Goal: Task Accomplishment & Management: Use online tool/utility

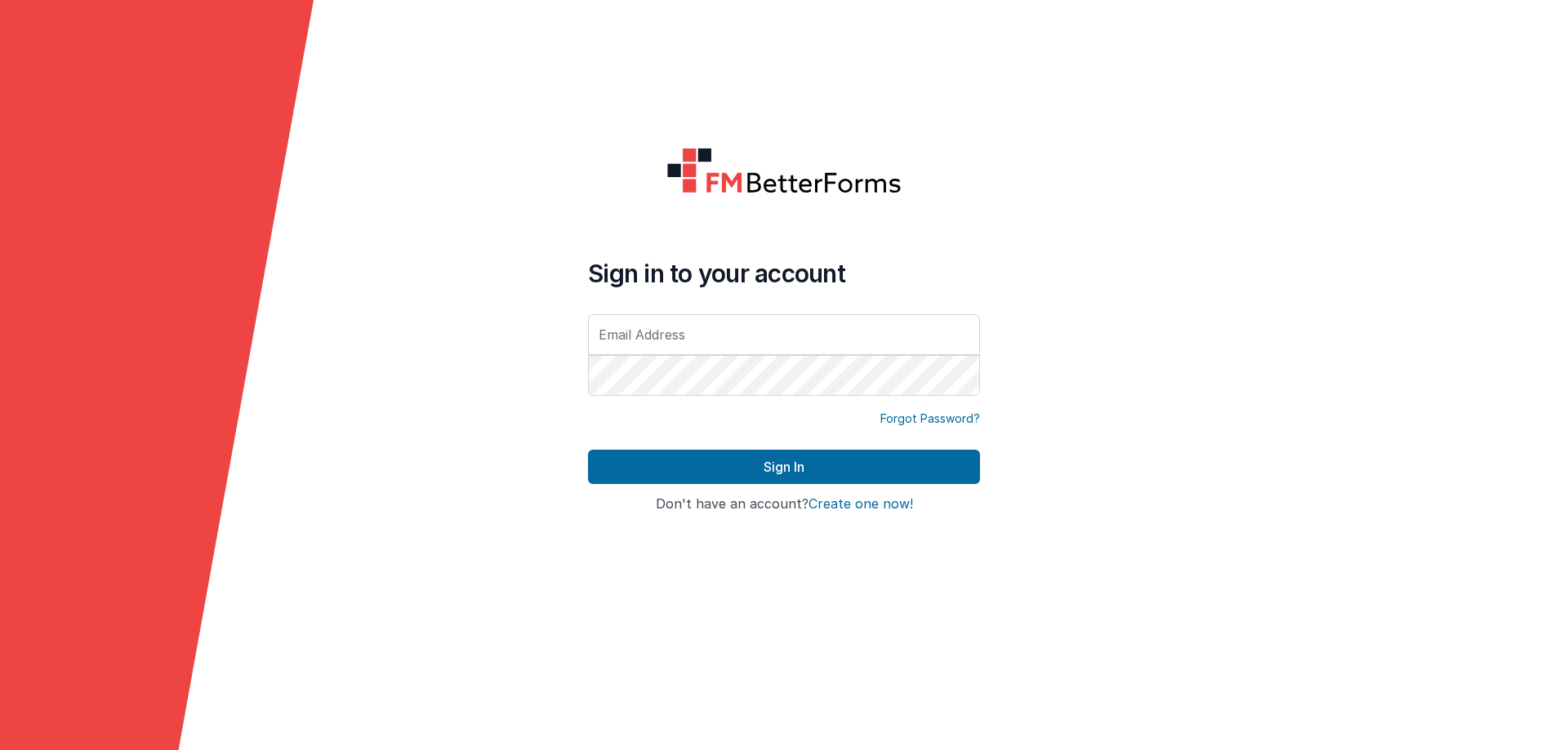
type input "[EMAIL_ADDRESS][DOMAIN_NAME]"
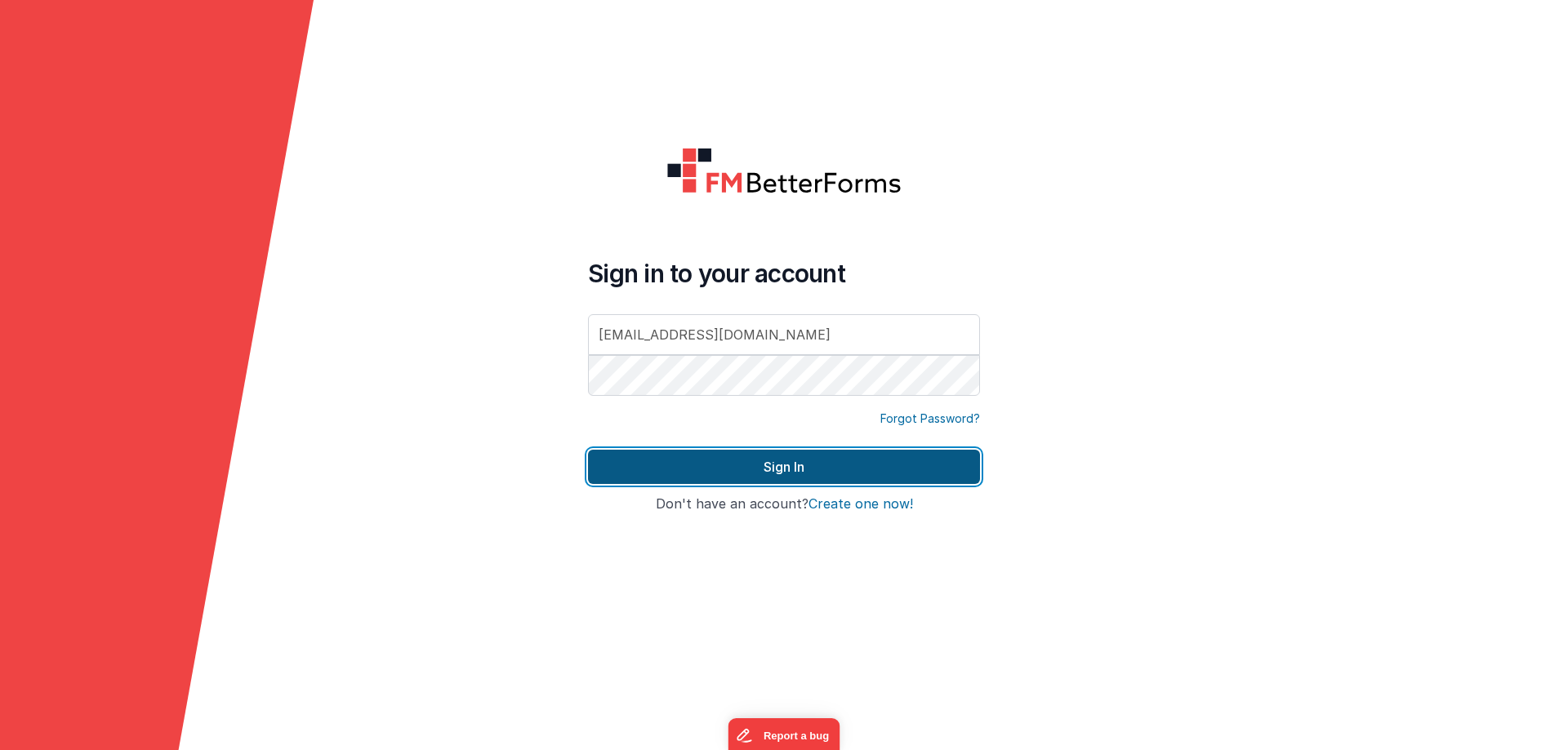
click at [802, 468] on button "Sign In" at bounding box center [784, 467] width 392 height 34
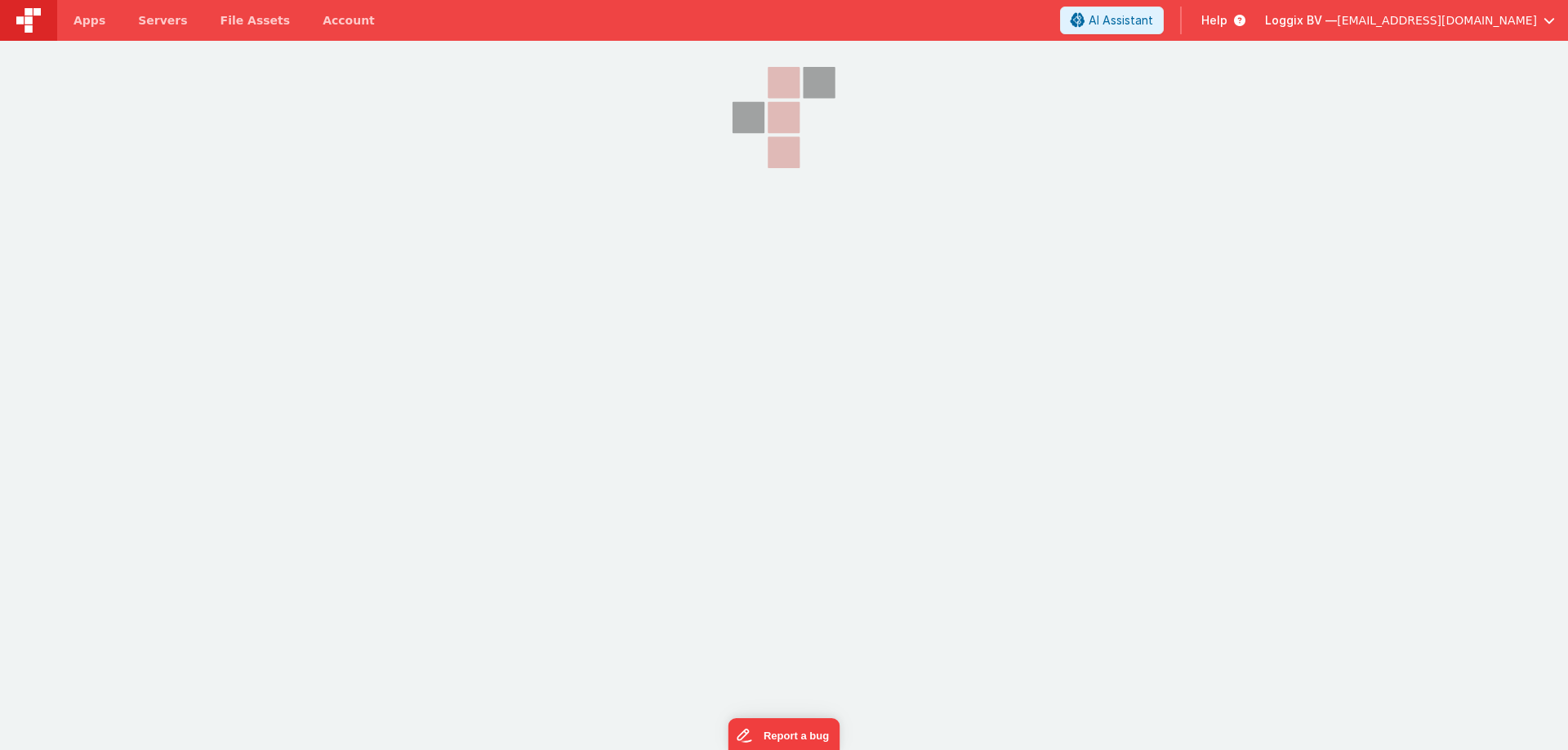
click at [1067, 649] on div "Apps Servers File Assets Account Some FUTURE Slot AI Assistant Help Loggix BV —…" at bounding box center [784, 375] width 1568 height 750
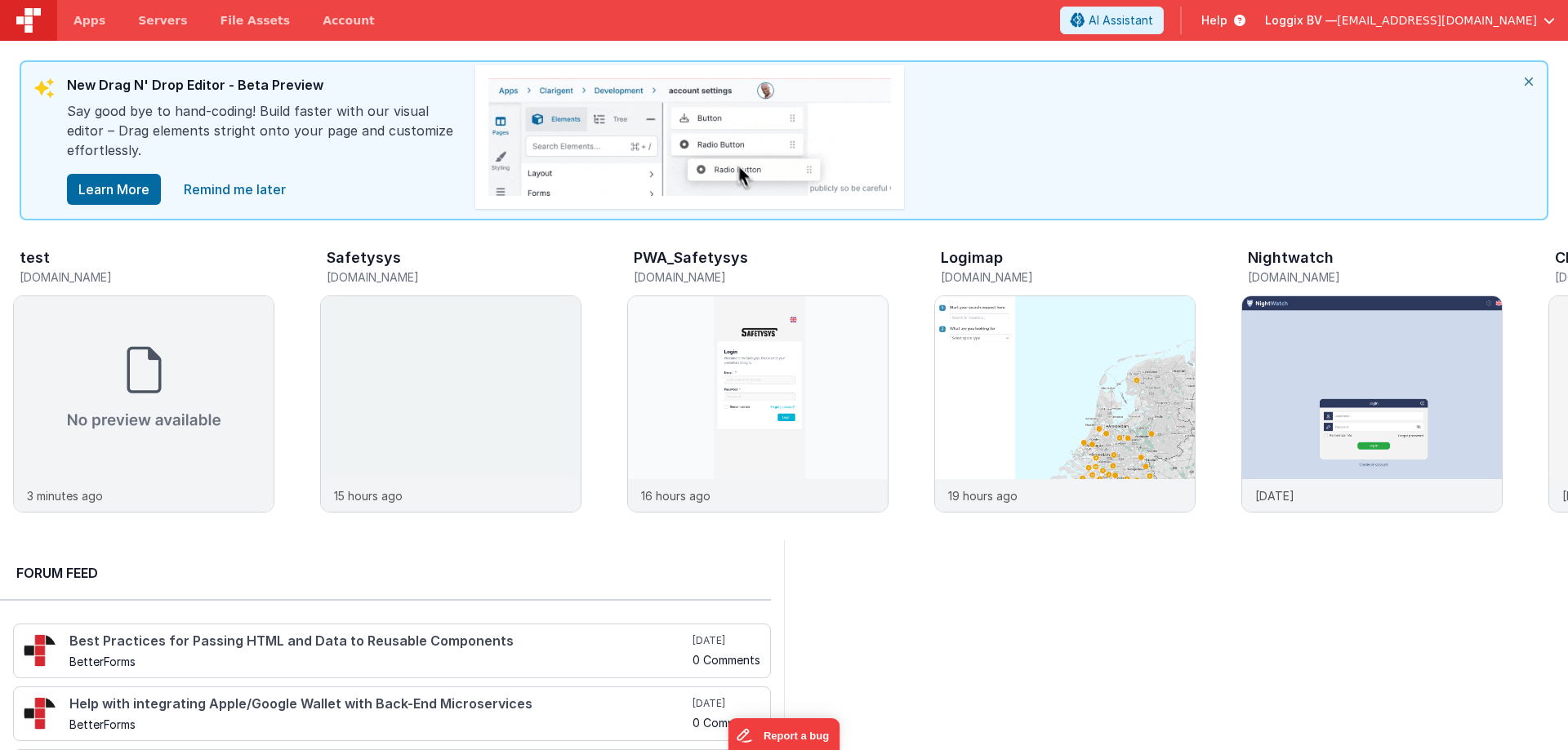
click at [1527, 78] on icon "close" at bounding box center [1528, 81] width 36 height 39
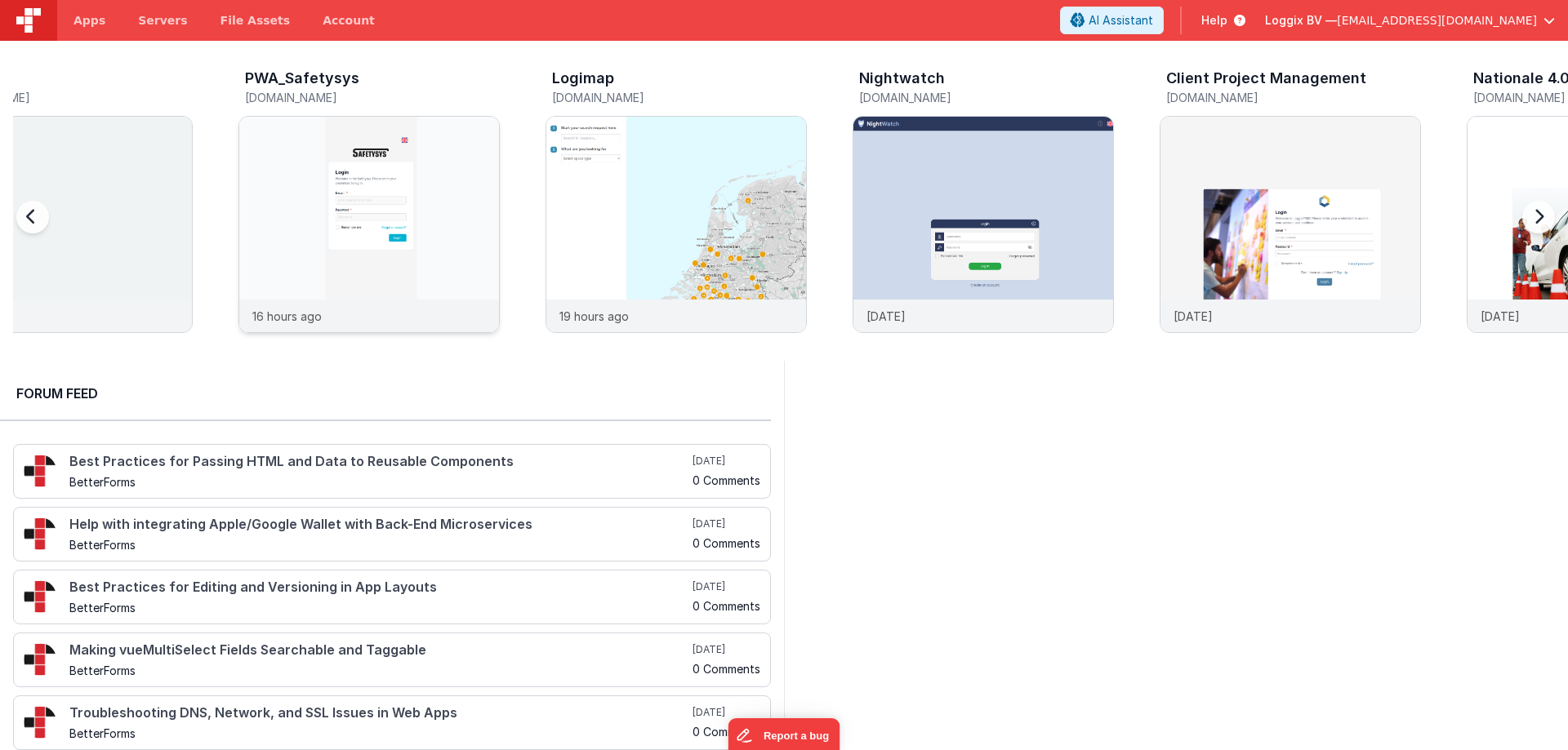
scroll to position [0, 614]
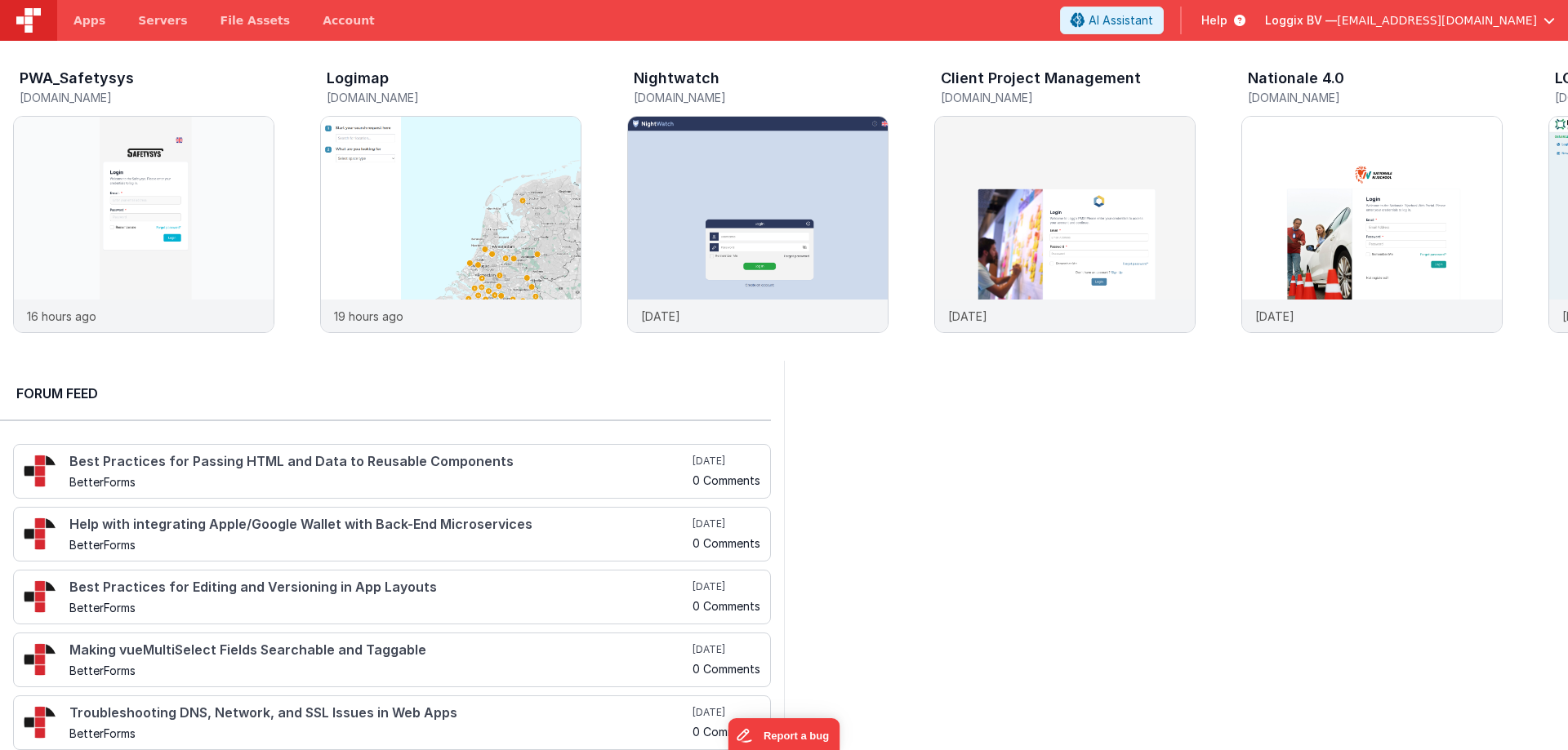
click at [1336, 21] on span "Loggix BV —" at bounding box center [1300, 20] width 72 height 17
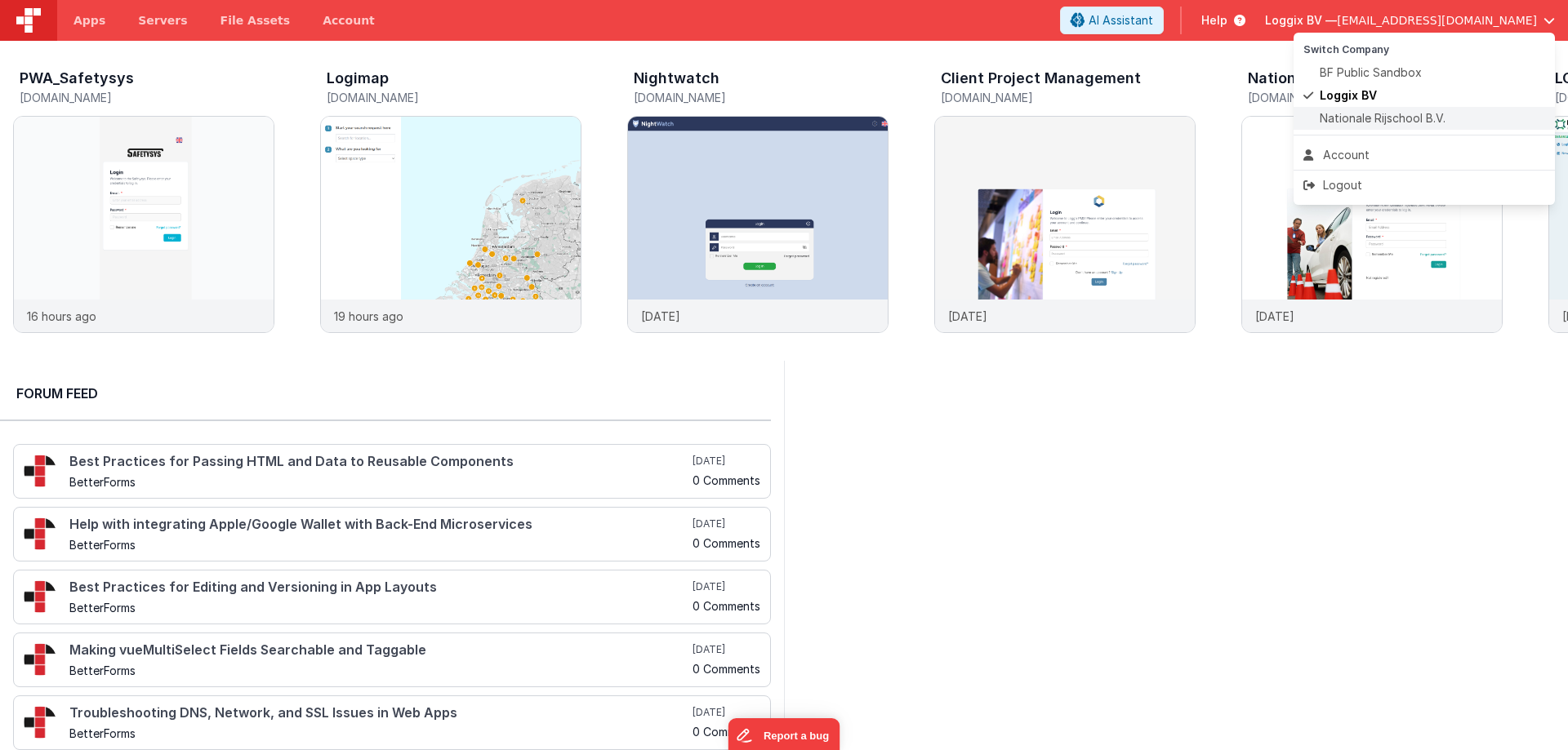
click at [1345, 109] on li "Nationale Rijschool B.V." at bounding box center [1424, 118] width 261 height 23
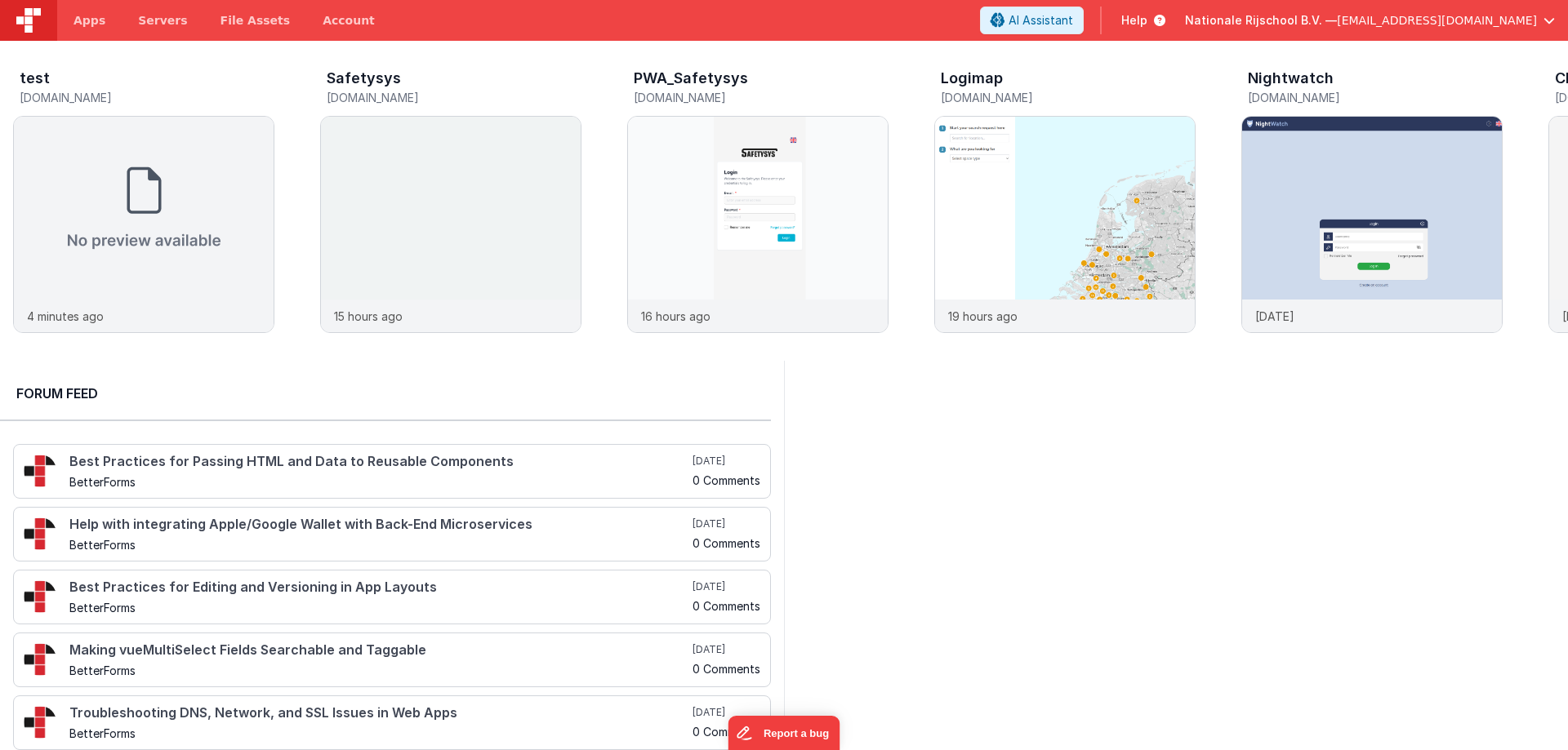
click at [1294, 14] on span "Nationale Rijschool B.V. —" at bounding box center [1261, 20] width 152 height 17
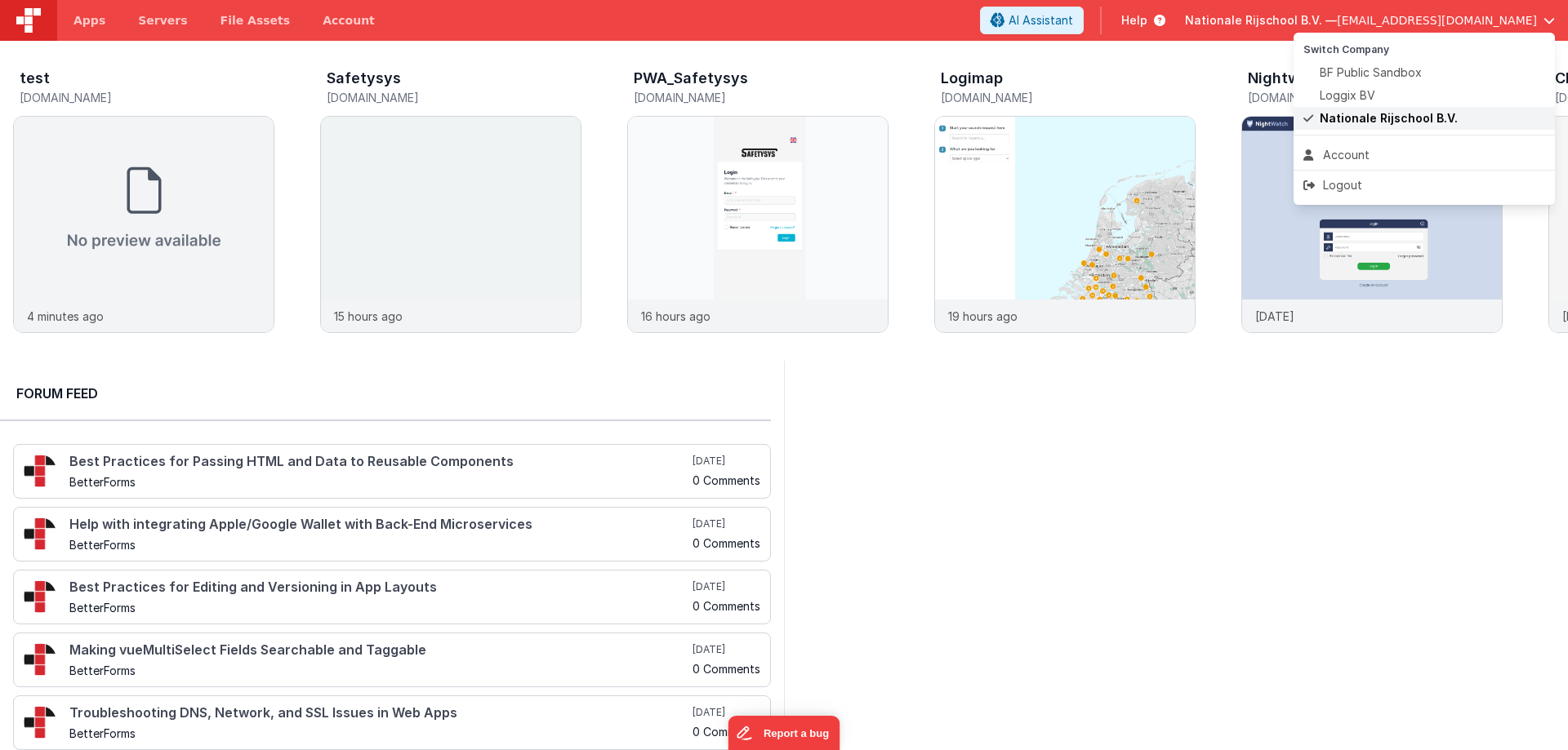
click at [1348, 114] on span "Nationale Rijschool B.V." at bounding box center [1389, 118] width 138 height 17
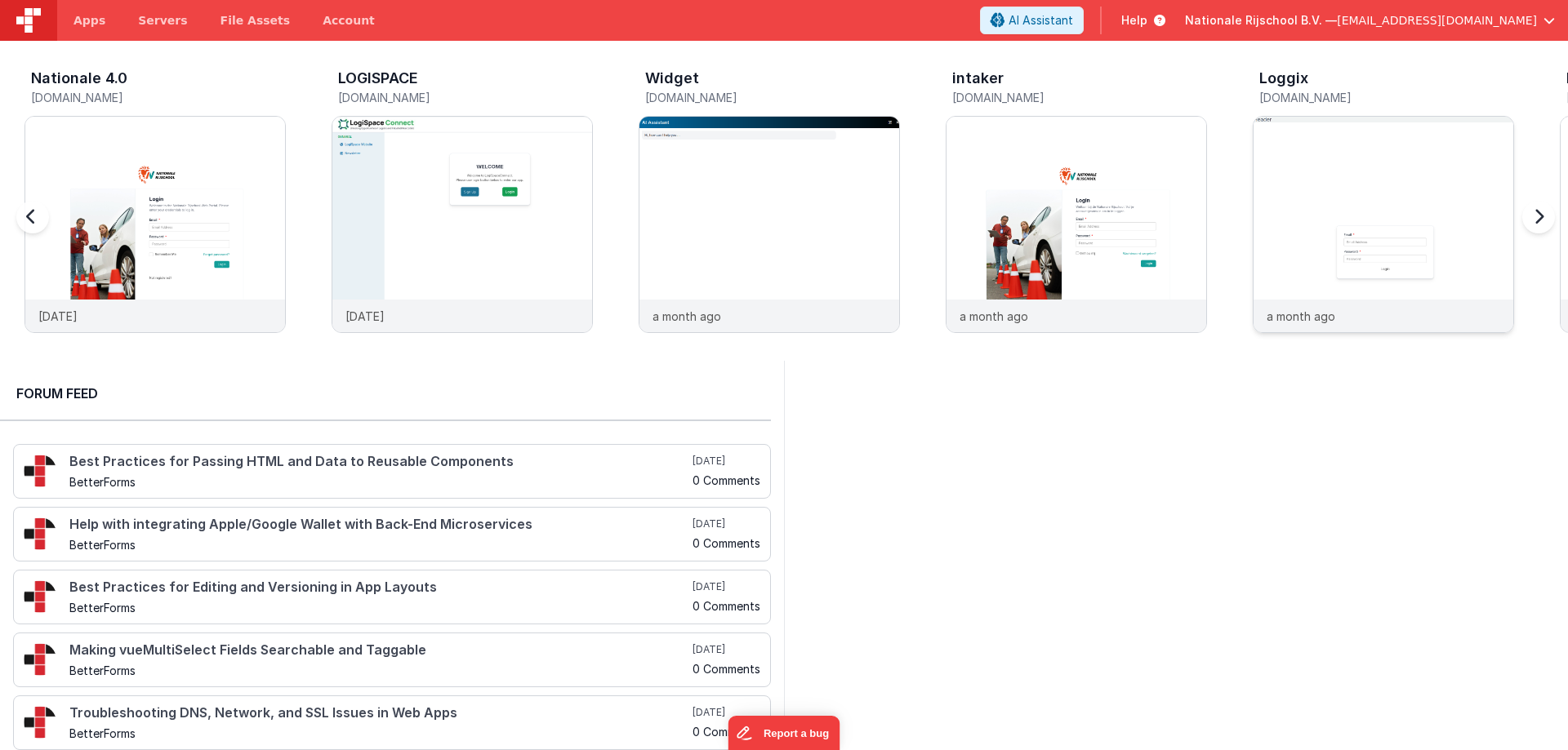
scroll to position [0, 1843]
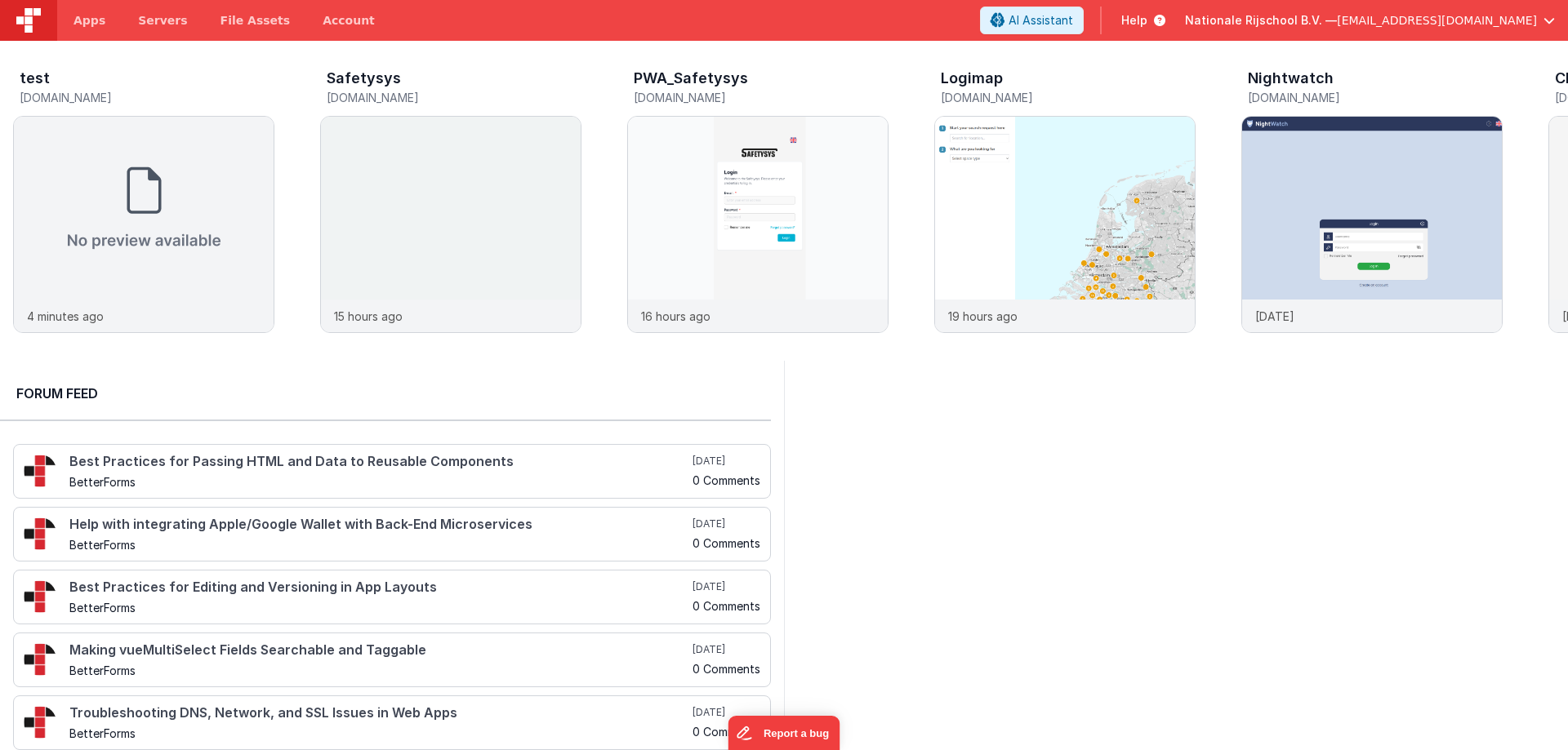
click at [1293, 19] on span "Nationale Rijschool B.V. —" at bounding box center [1261, 20] width 152 height 17
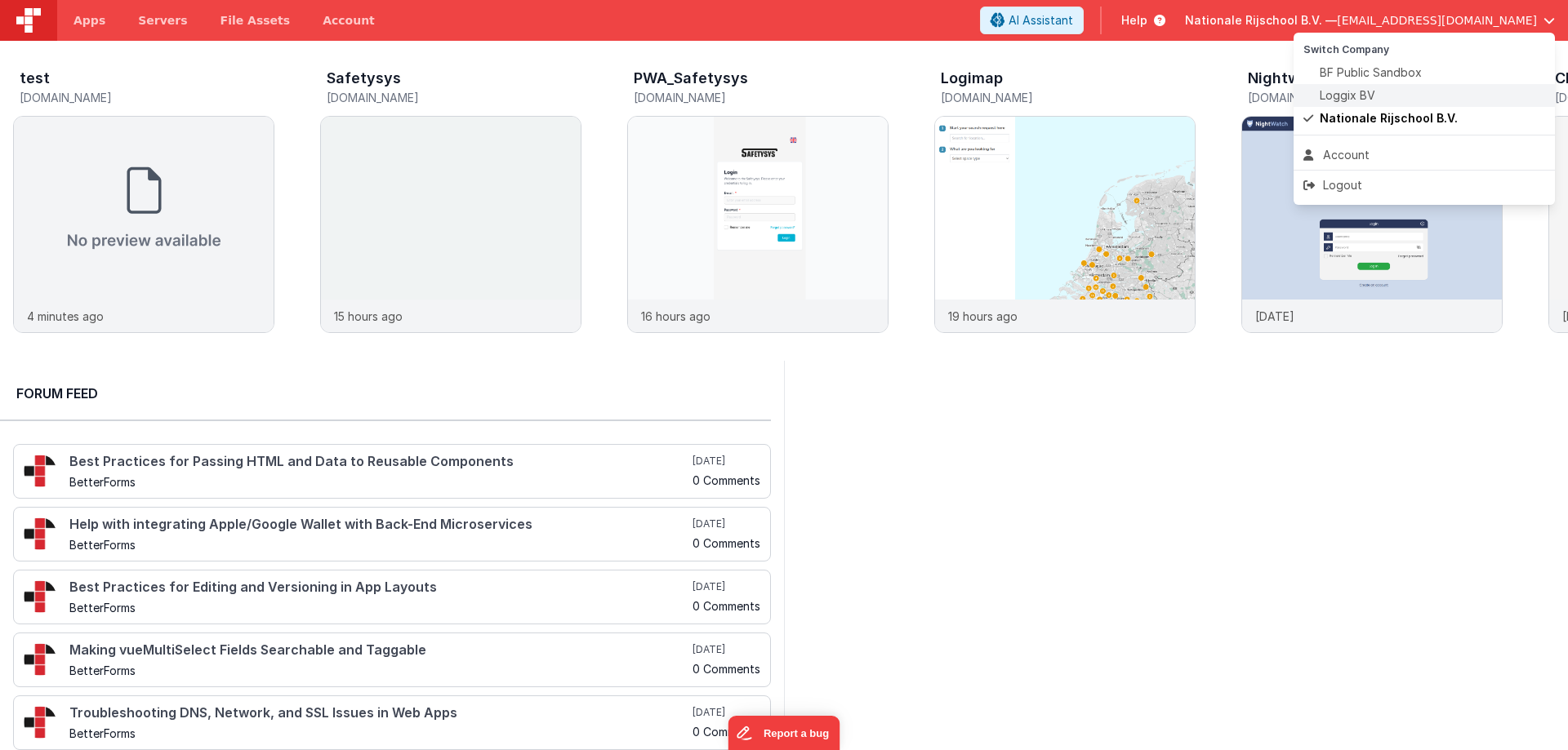
click at [1332, 101] on span "Loggix BV" at bounding box center [1347, 95] width 56 height 17
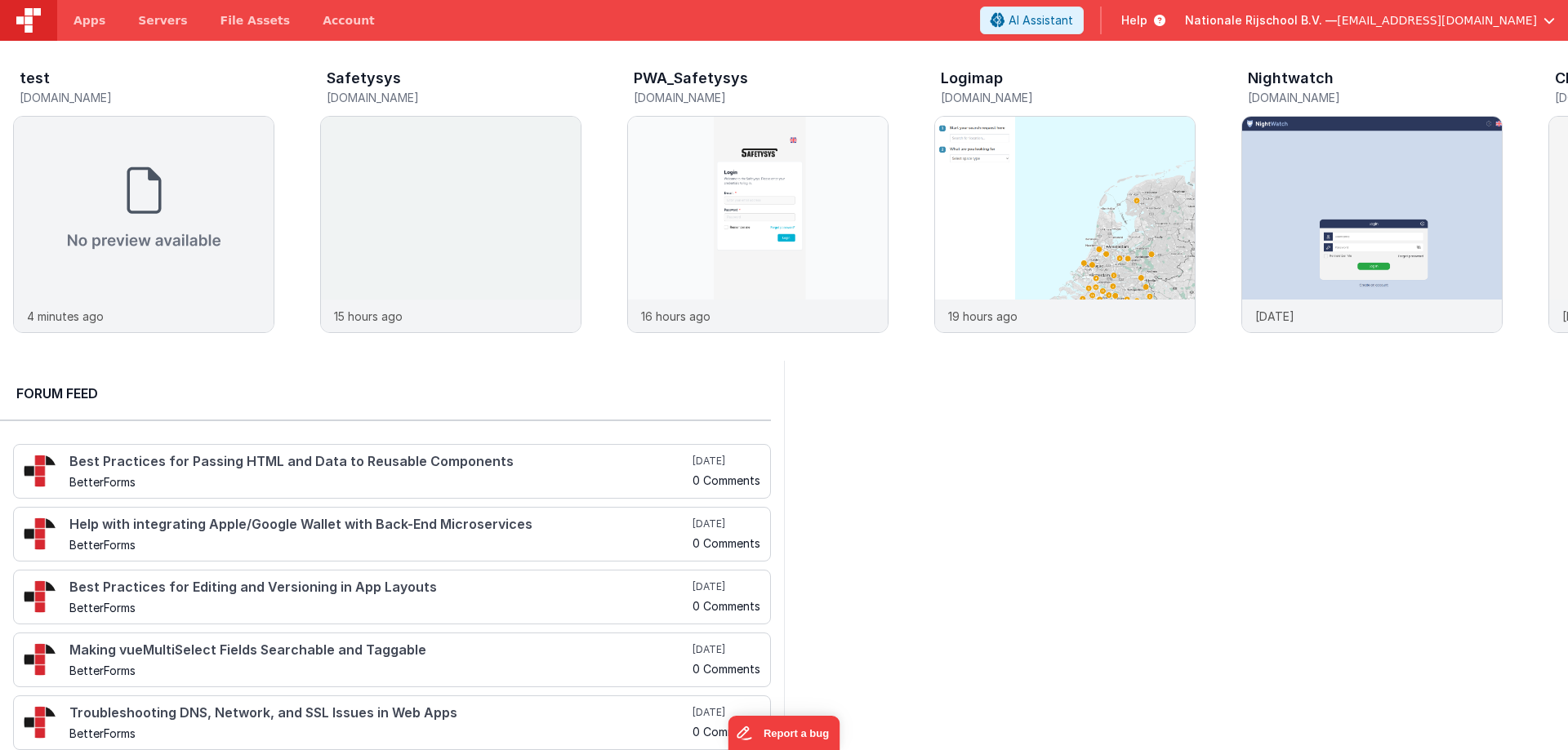
click at [1251, 14] on span "Nationale Rijschool B.V. —" at bounding box center [1261, 20] width 152 height 17
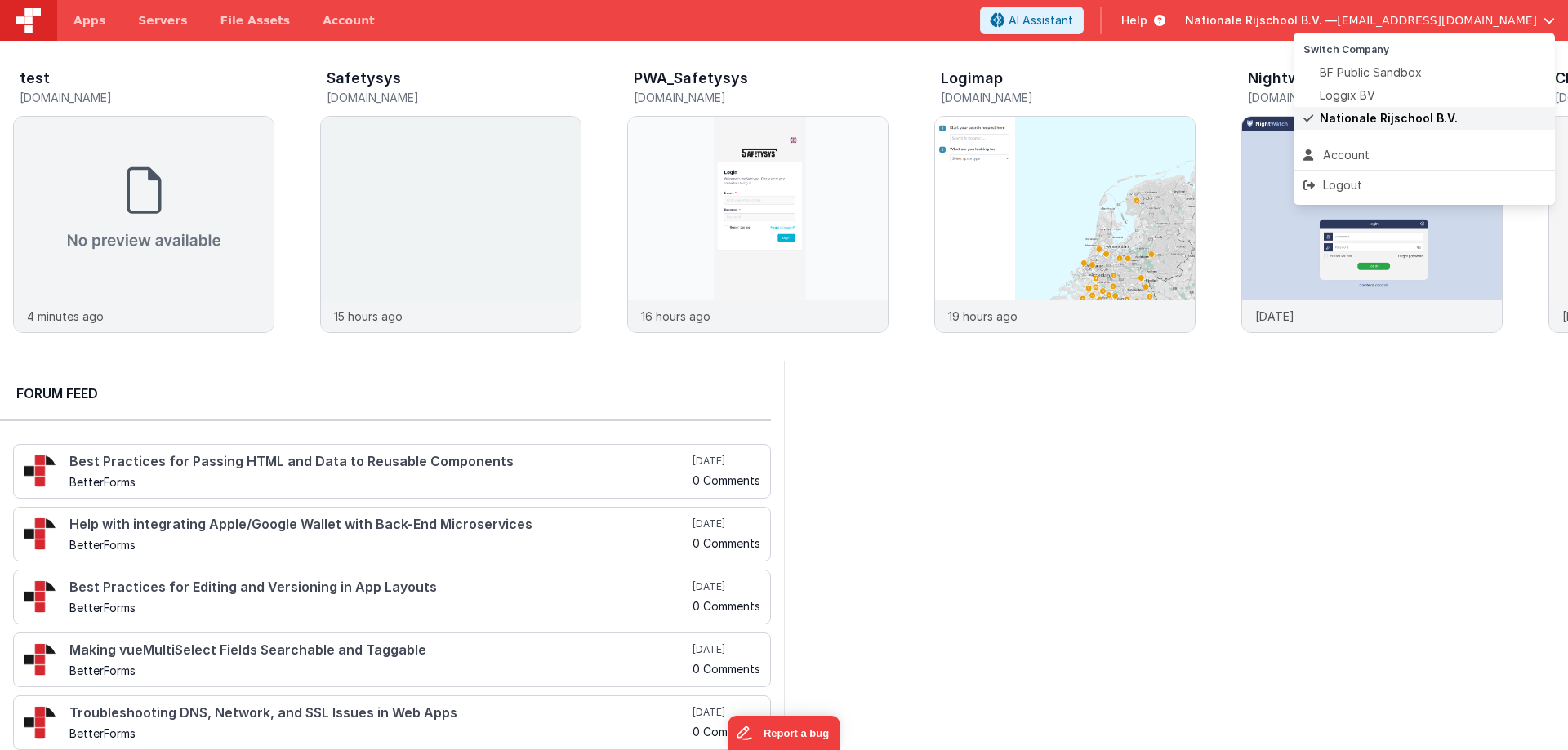
click at [1325, 117] on span "Nationale Rijschool B.V." at bounding box center [1389, 118] width 138 height 17
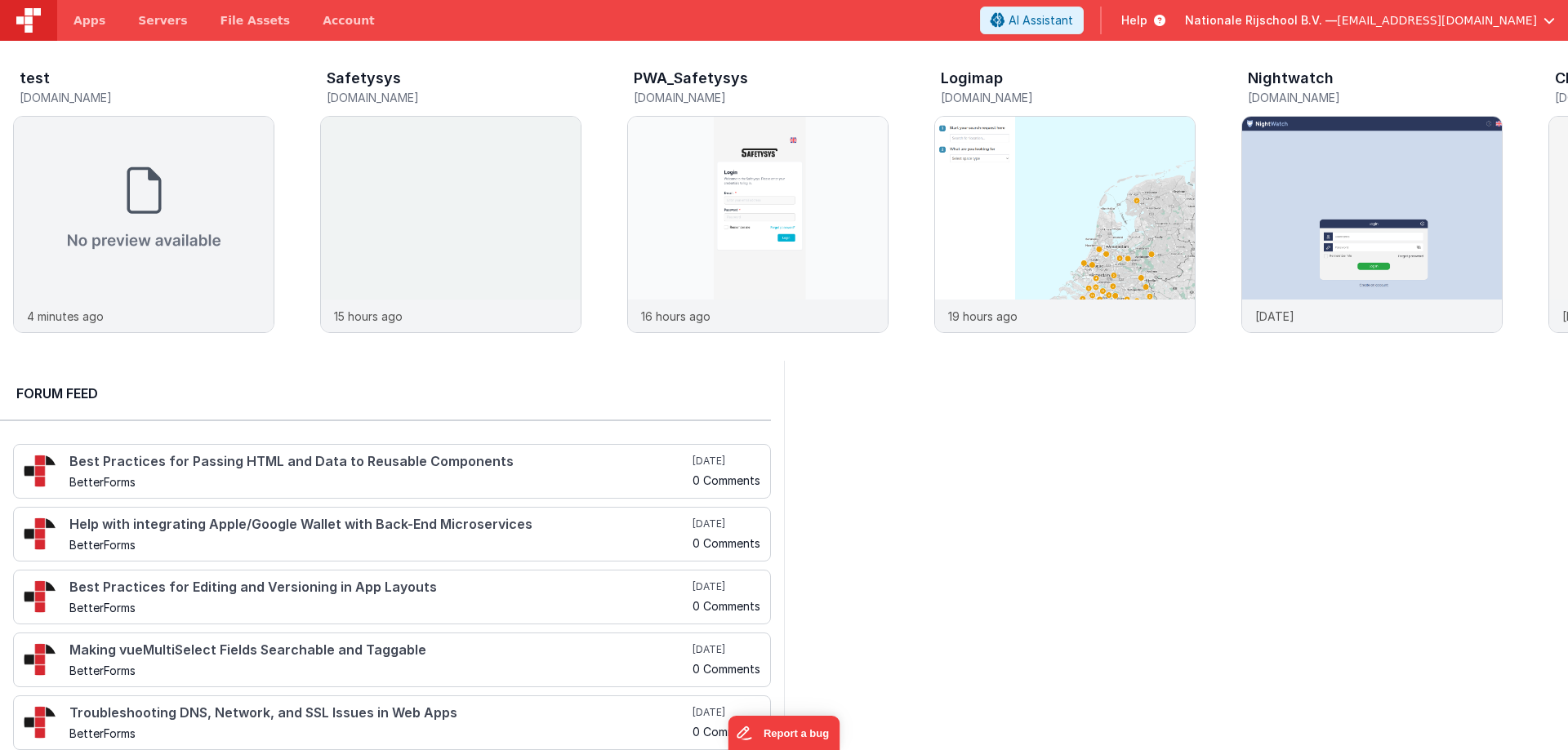
click at [1260, 23] on span "Nationale Rijschool B.V. —" at bounding box center [1261, 20] width 152 height 17
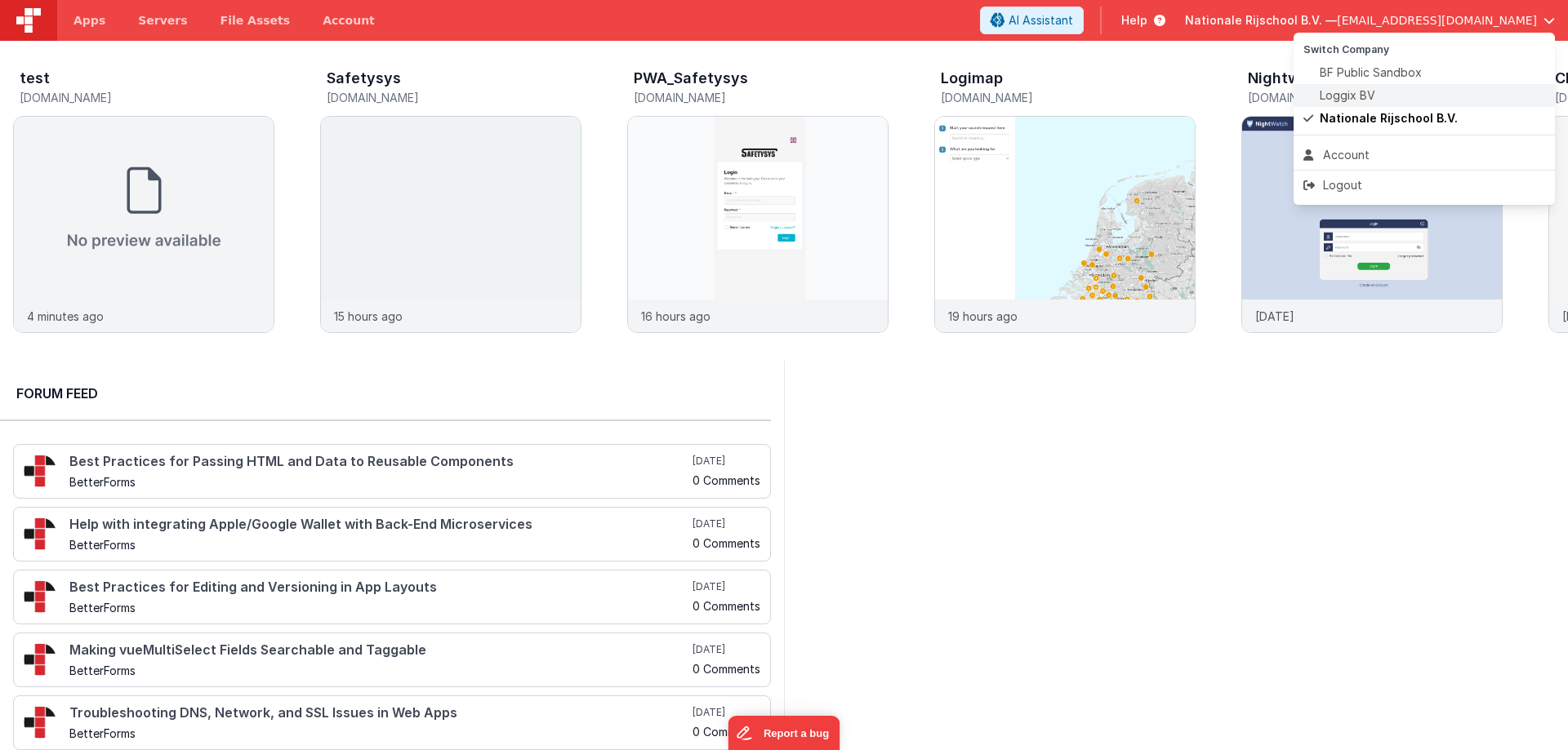
click at [1339, 102] on span "Loggix BV" at bounding box center [1347, 95] width 56 height 17
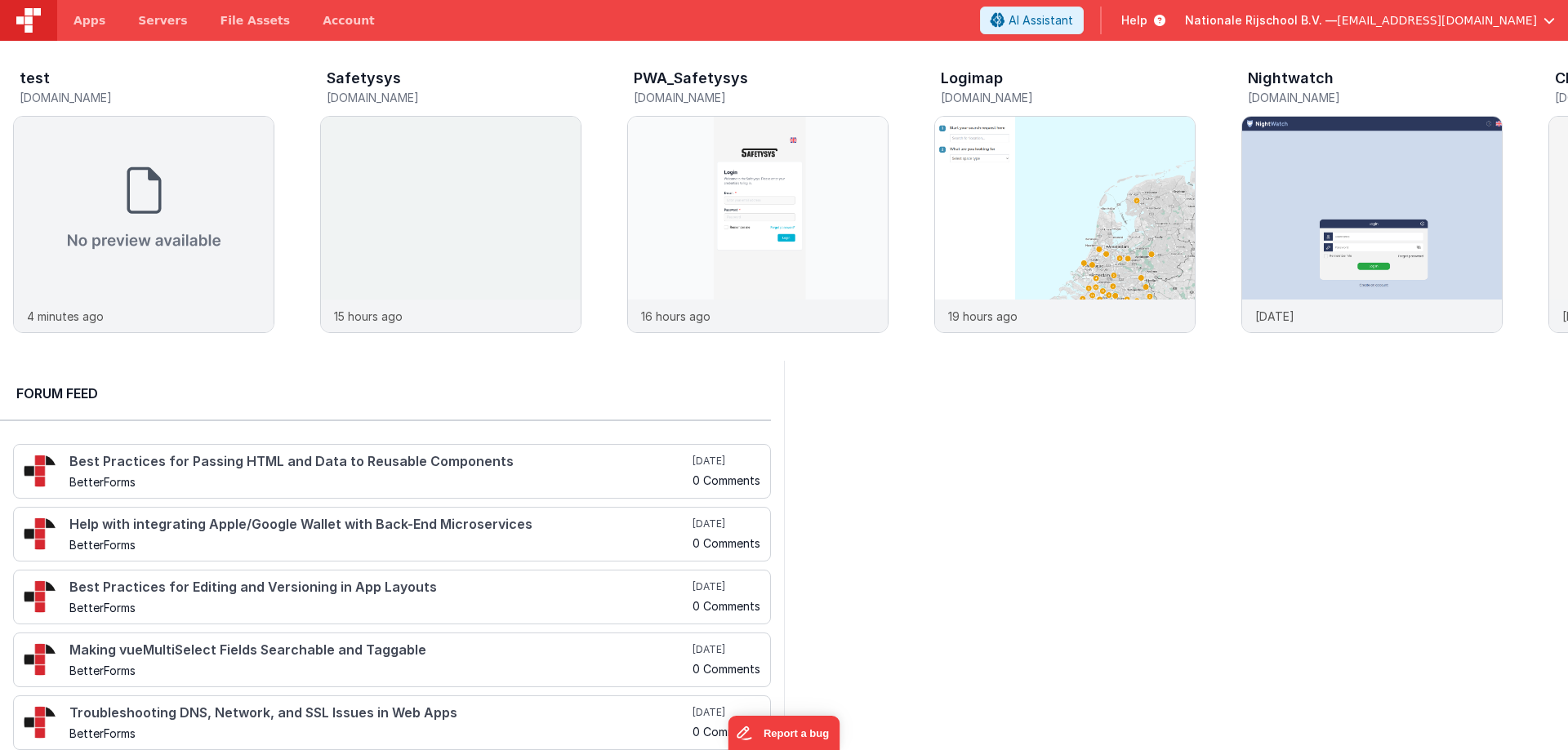
click at [1268, 17] on span "Nationale Rijschool B.V. —" at bounding box center [1261, 20] width 152 height 17
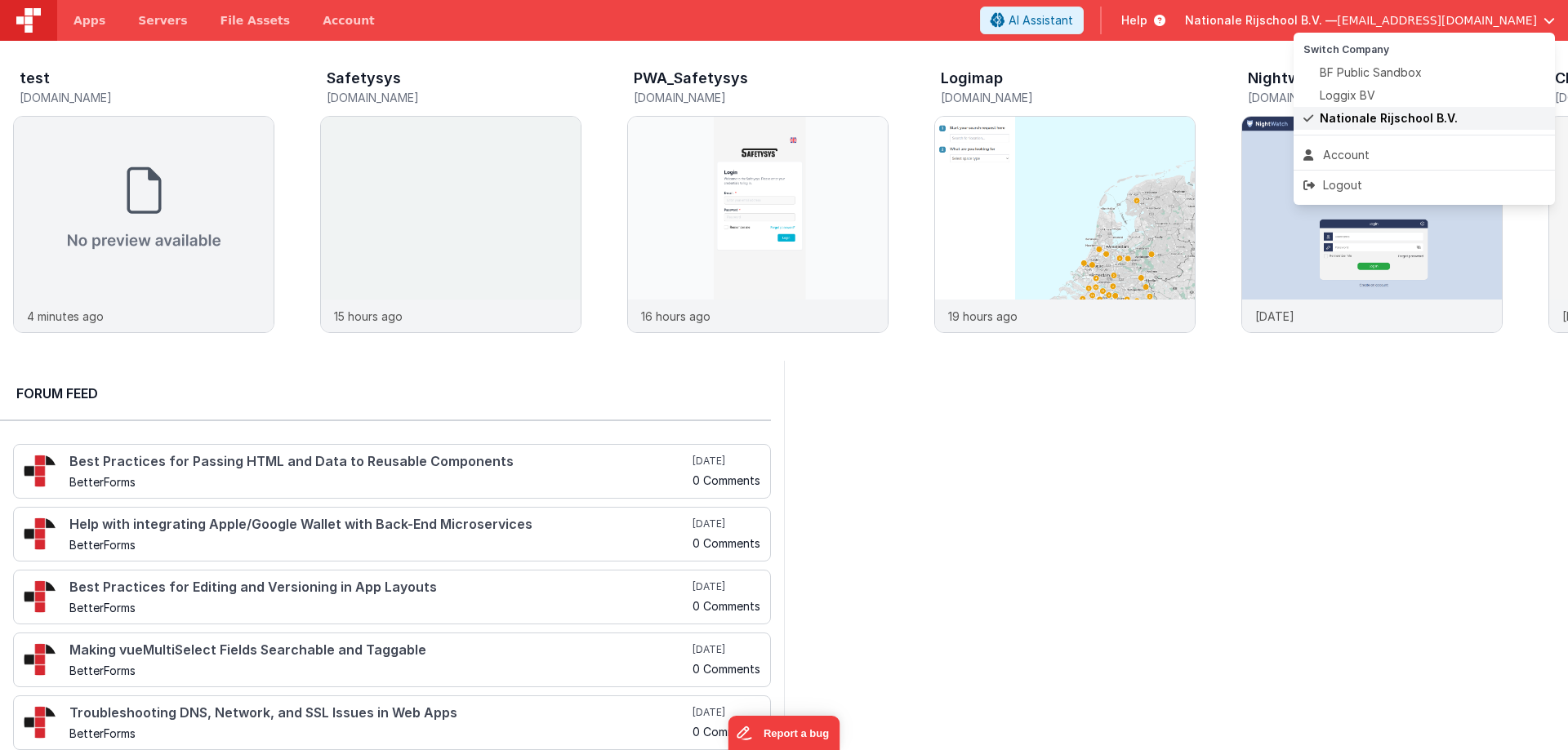
click at [1372, 115] on span "Nationale Rijschool B.V." at bounding box center [1389, 118] width 138 height 17
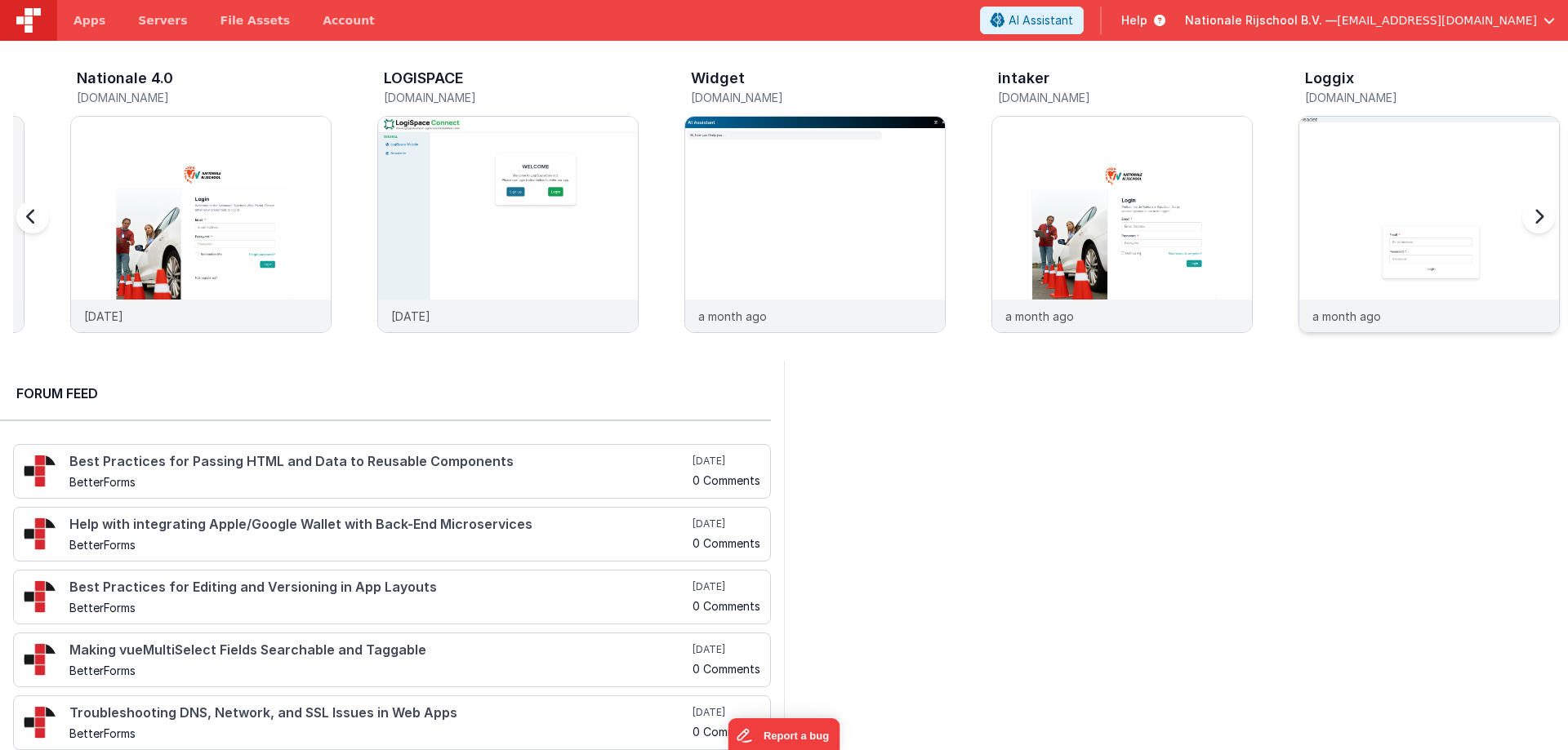
scroll to position [0, 1843]
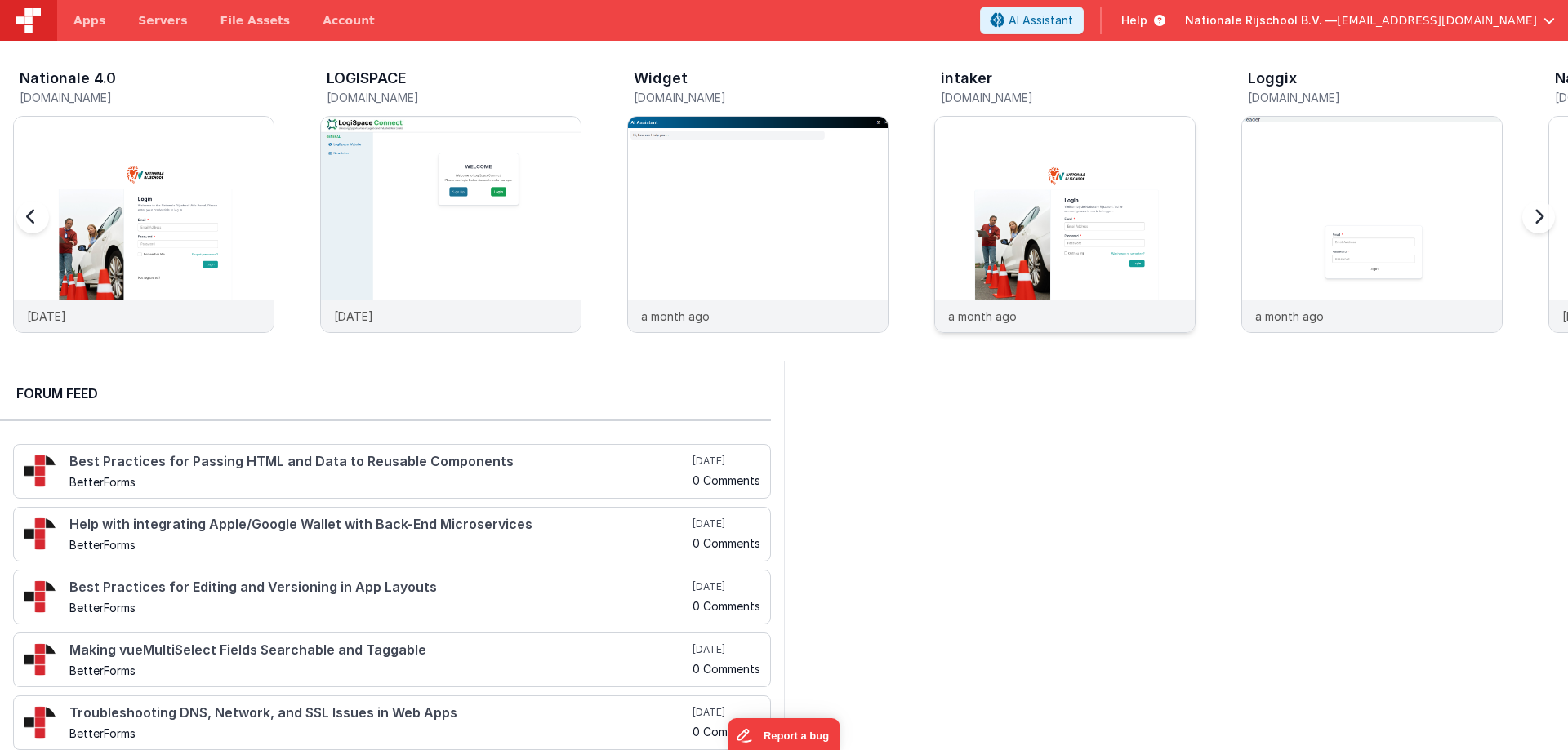
click at [1045, 204] on img at bounding box center [1065, 246] width 260 height 259
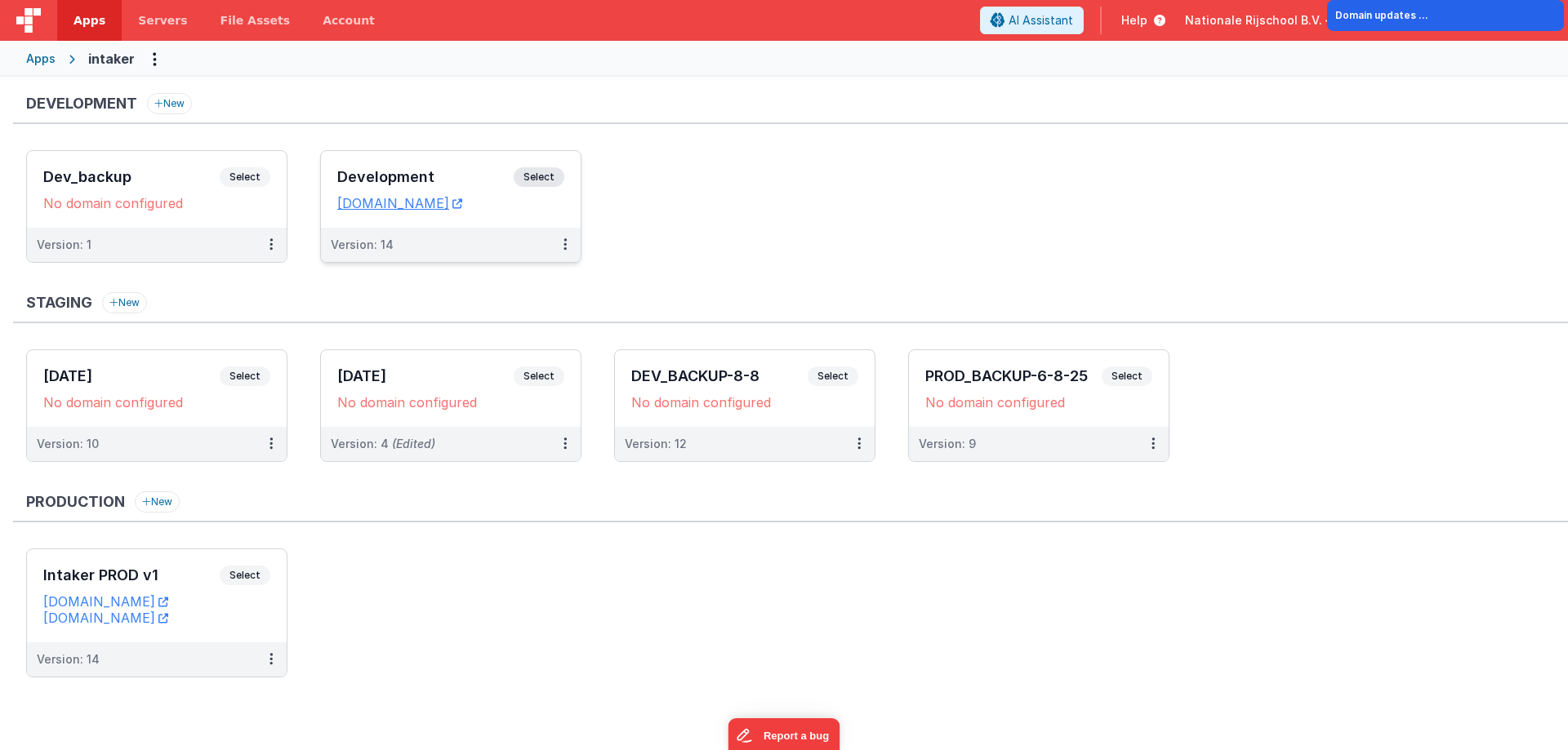
click at [343, 154] on div "Development Select URLs [DOMAIN_NAME]" at bounding box center [451, 189] width 260 height 77
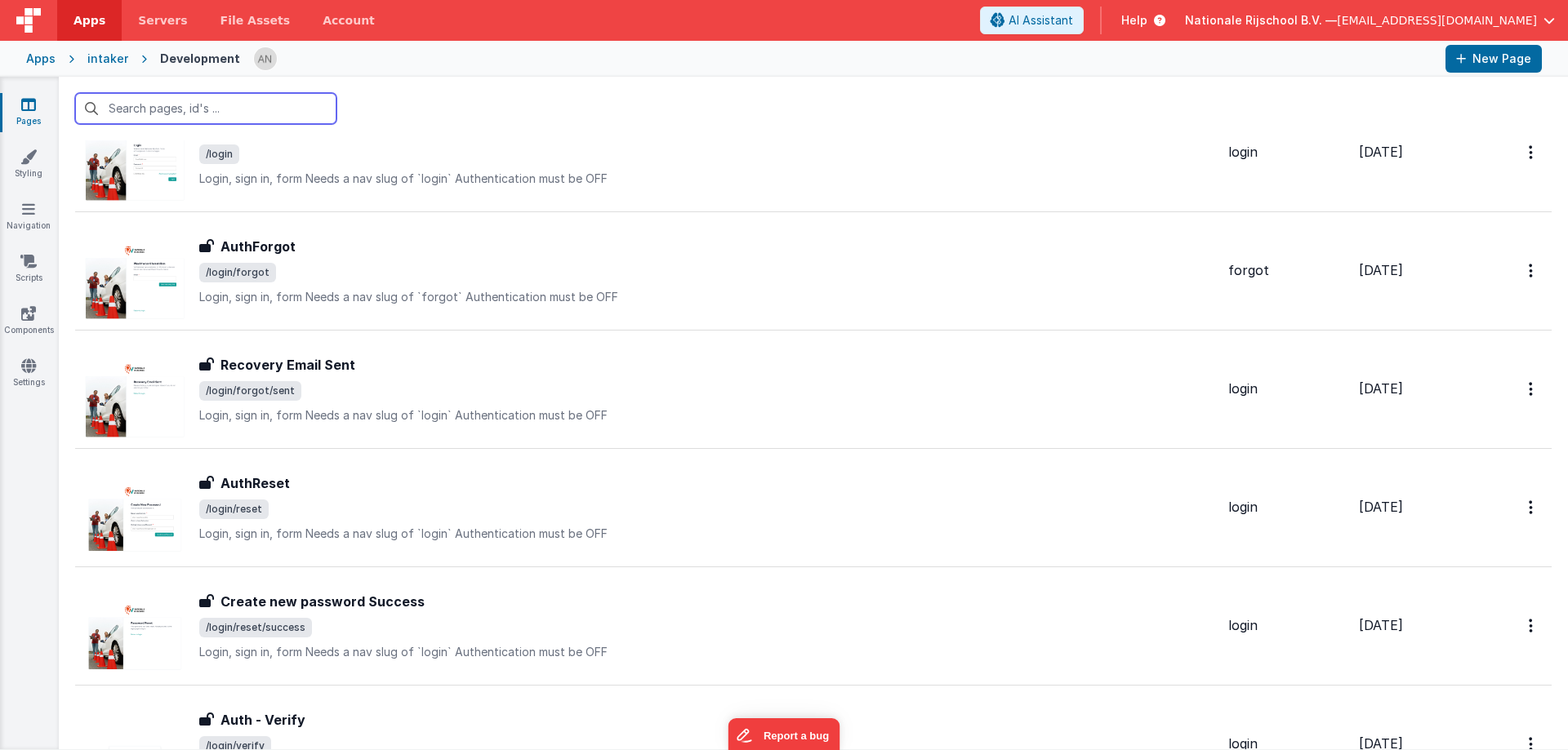
scroll to position [82, 0]
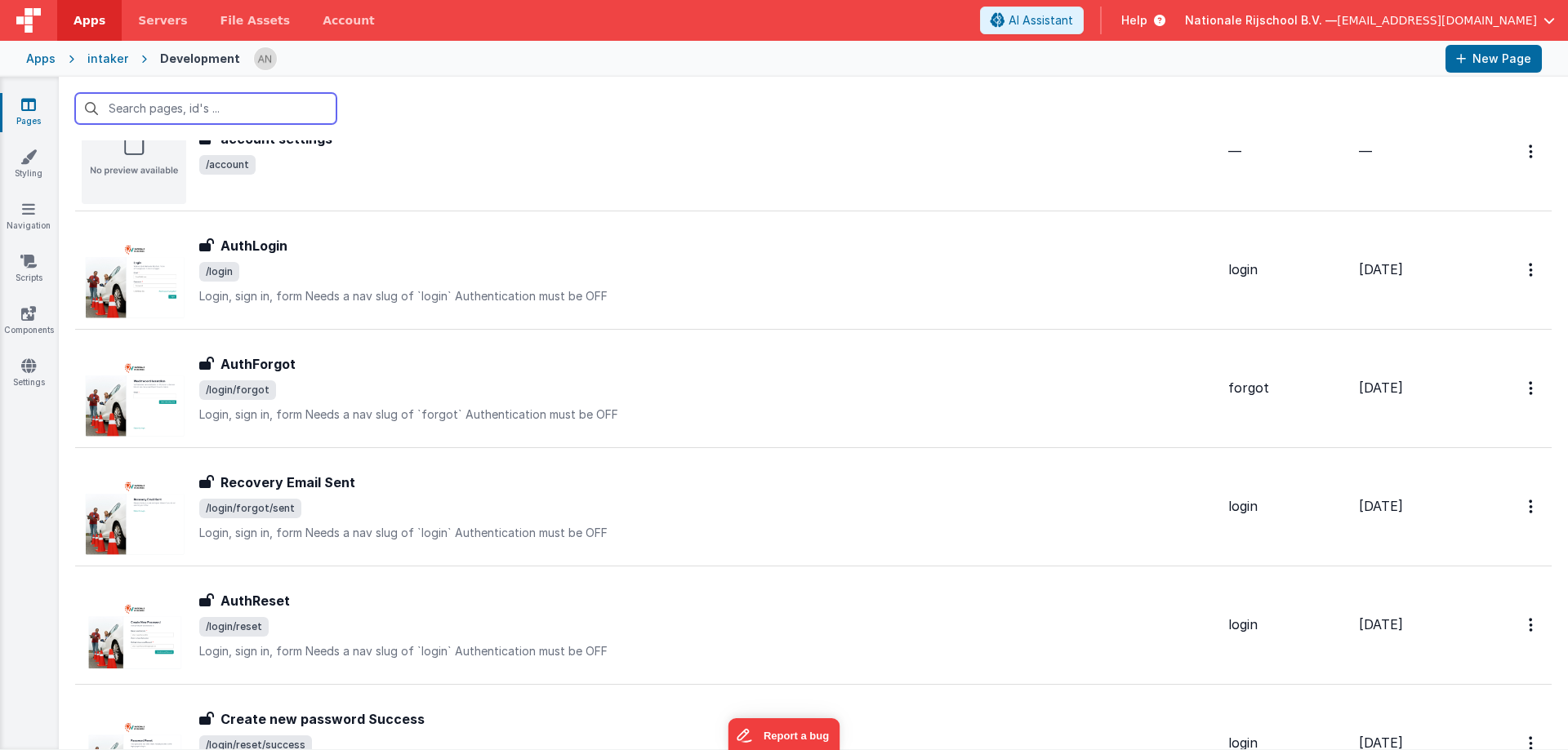
click at [145, 108] on input "text" at bounding box center [206, 108] width 261 height 31
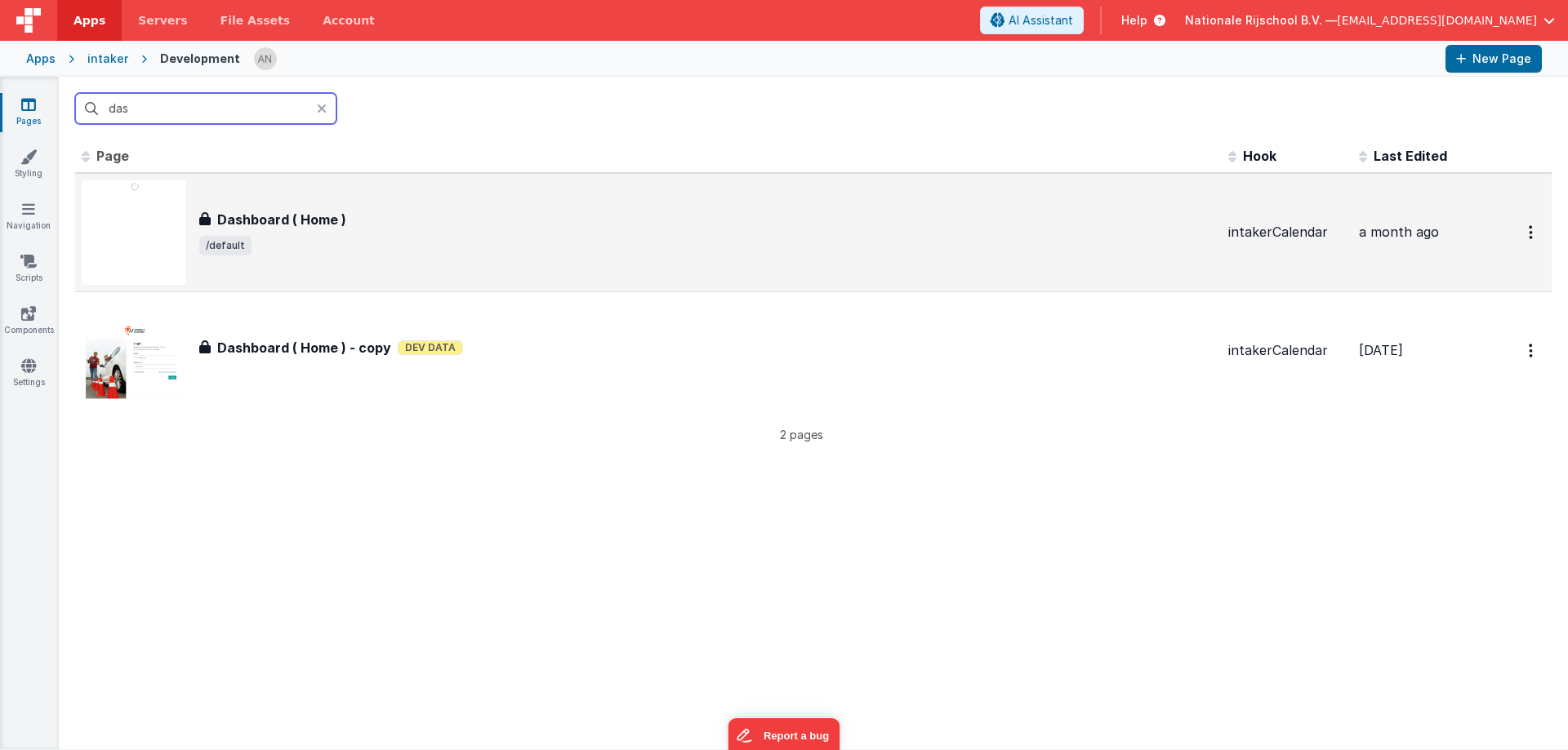
scroll to position [0, 0]
type input "das"
click at [1519, 236] on button "Options" at bounding box center [1533, 233] width 26 height 34
click at [1438, 267] on link "Preview" at bounding box center [1474, 270] width 144 height 29
click at [321, 113] on icon at bounding box center [321, 109] width 10 height 13
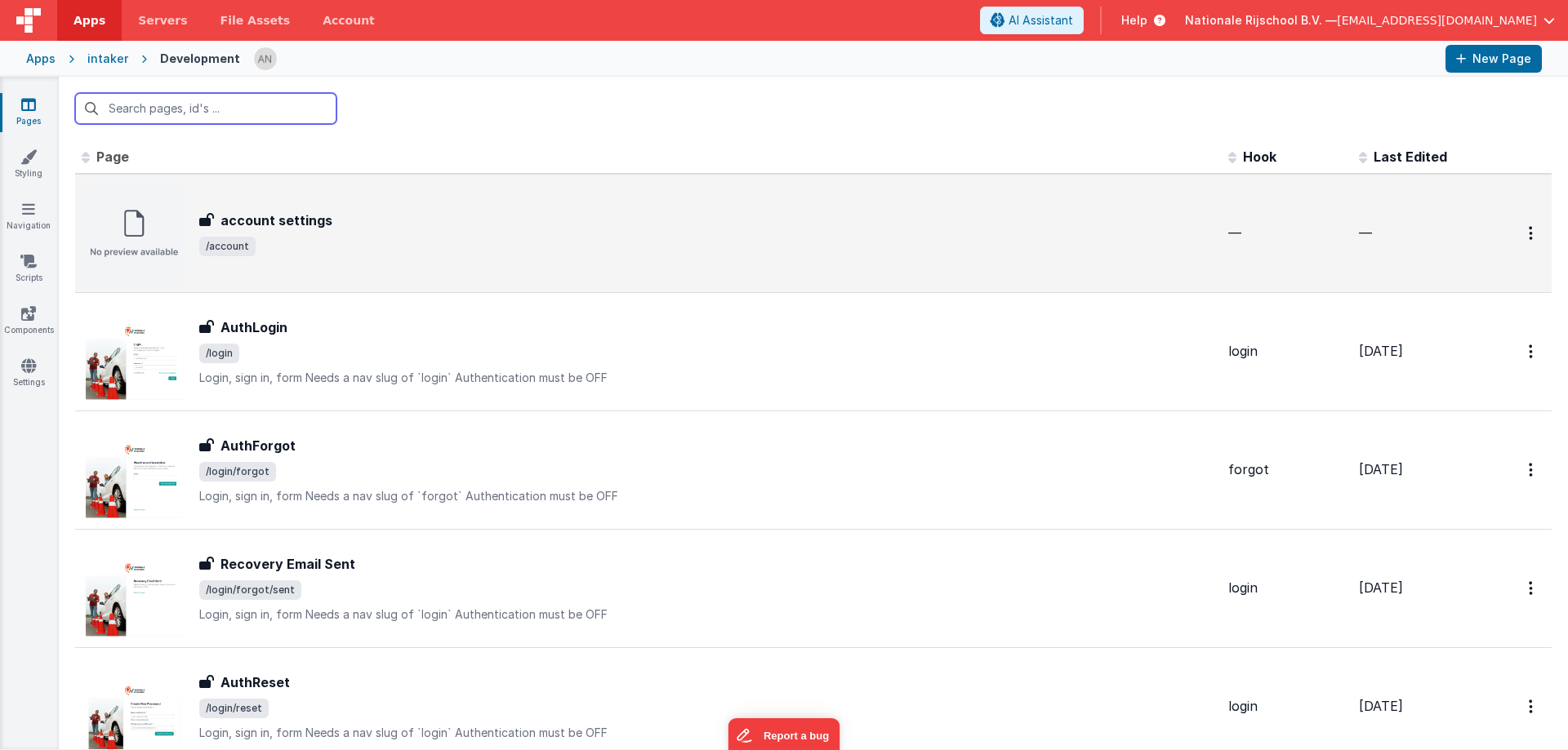
click at [173, 118] on input "text" at bounding box center [206, 108] width 261 height 31
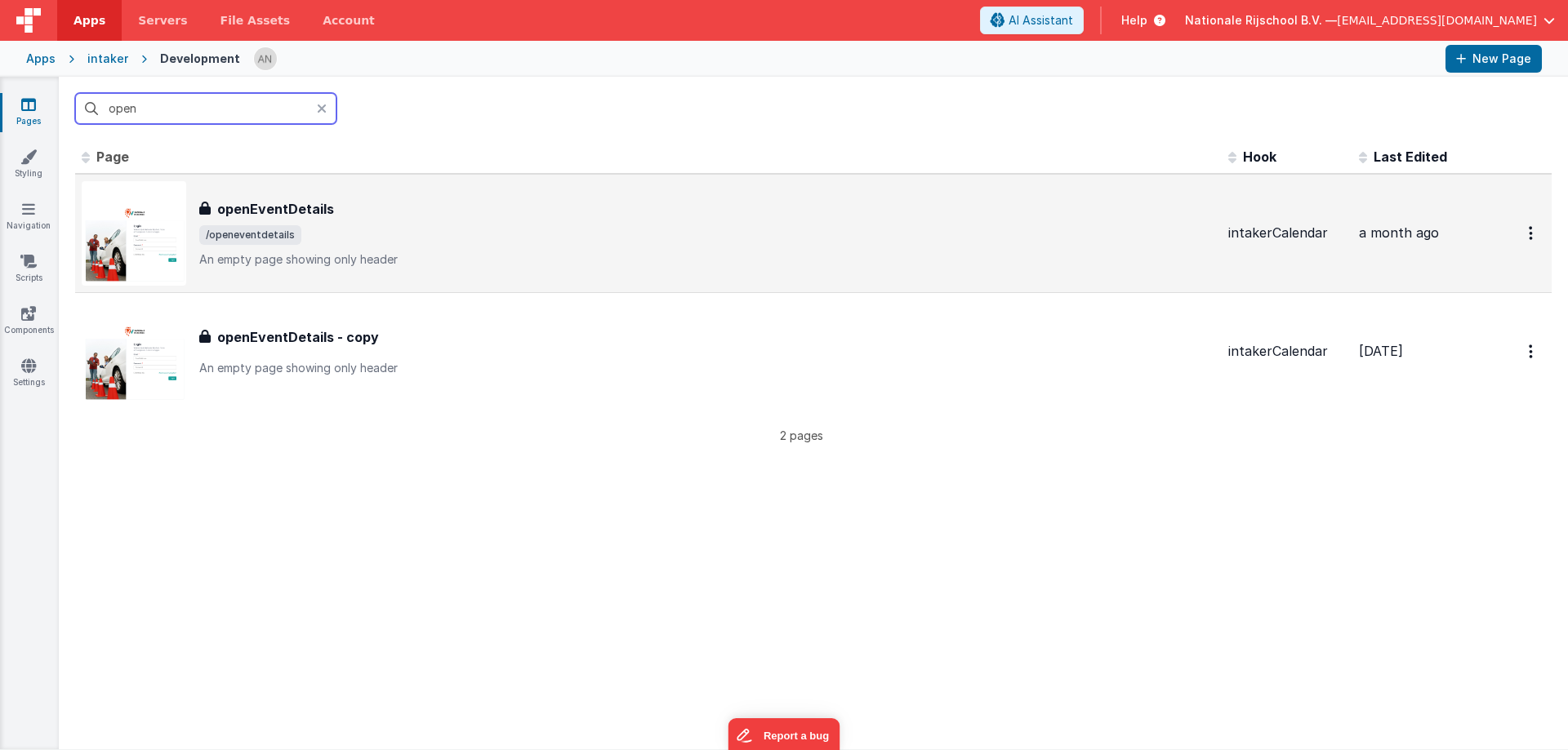
type input "open"
click at [329, 207] on h3 "openEventDetails" at bounding box center [275, 209] width 117 height 19
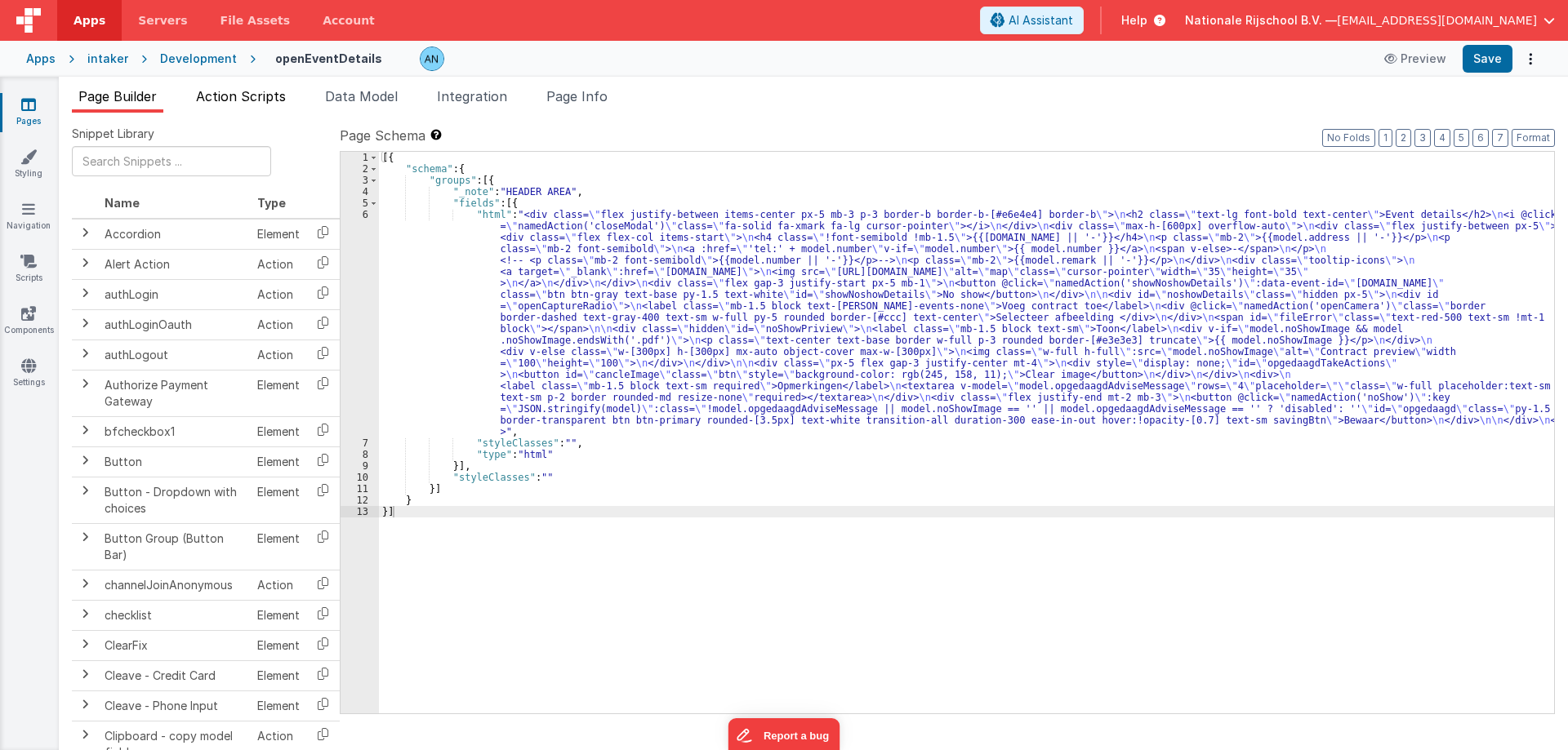
click at [243, 93] on span "Action Scripts" at bounding box center [241, 96] width 90 height 17
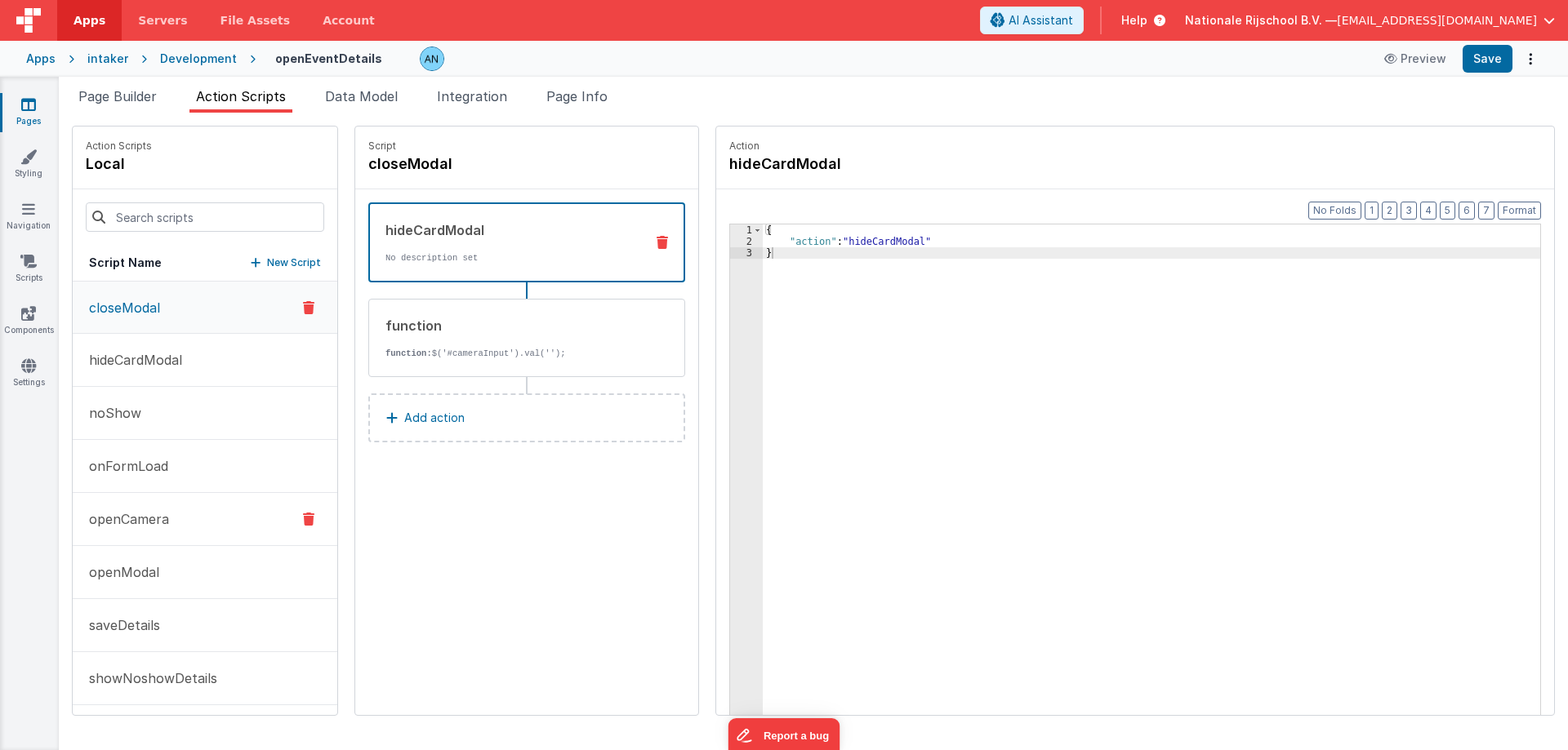
click at [150, 509] on p "openCamera" at bounding box center [124, 519] width 90 height 19
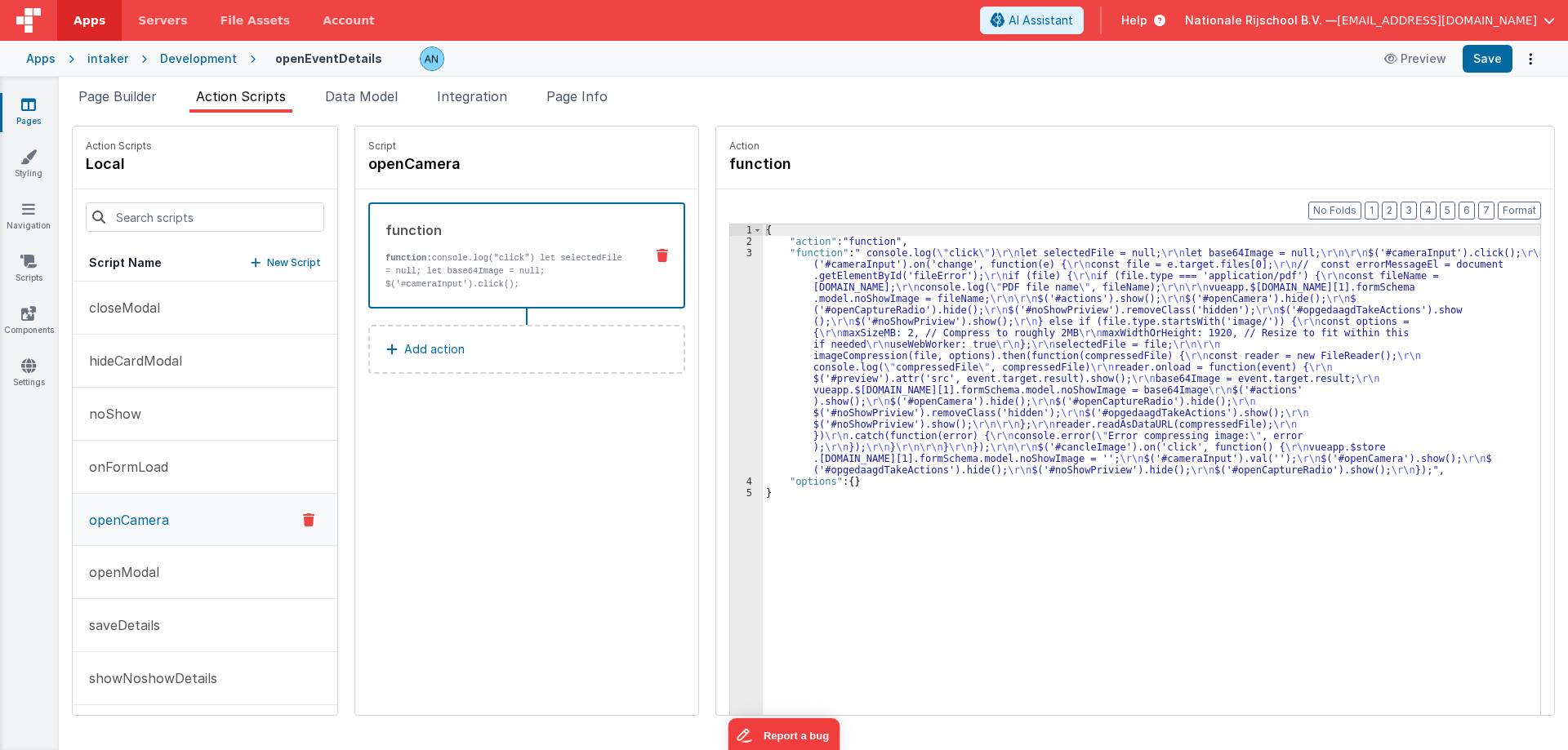
click at [780, 321] on div "{ "action" : "function" , "function" : " console.log( \" click \" ) \r\n let se…" at bounding box center [1159, 506] width 793 height 564
click at [730, 305] on div "3" at bounding box center [746, 361] width 33 height 229
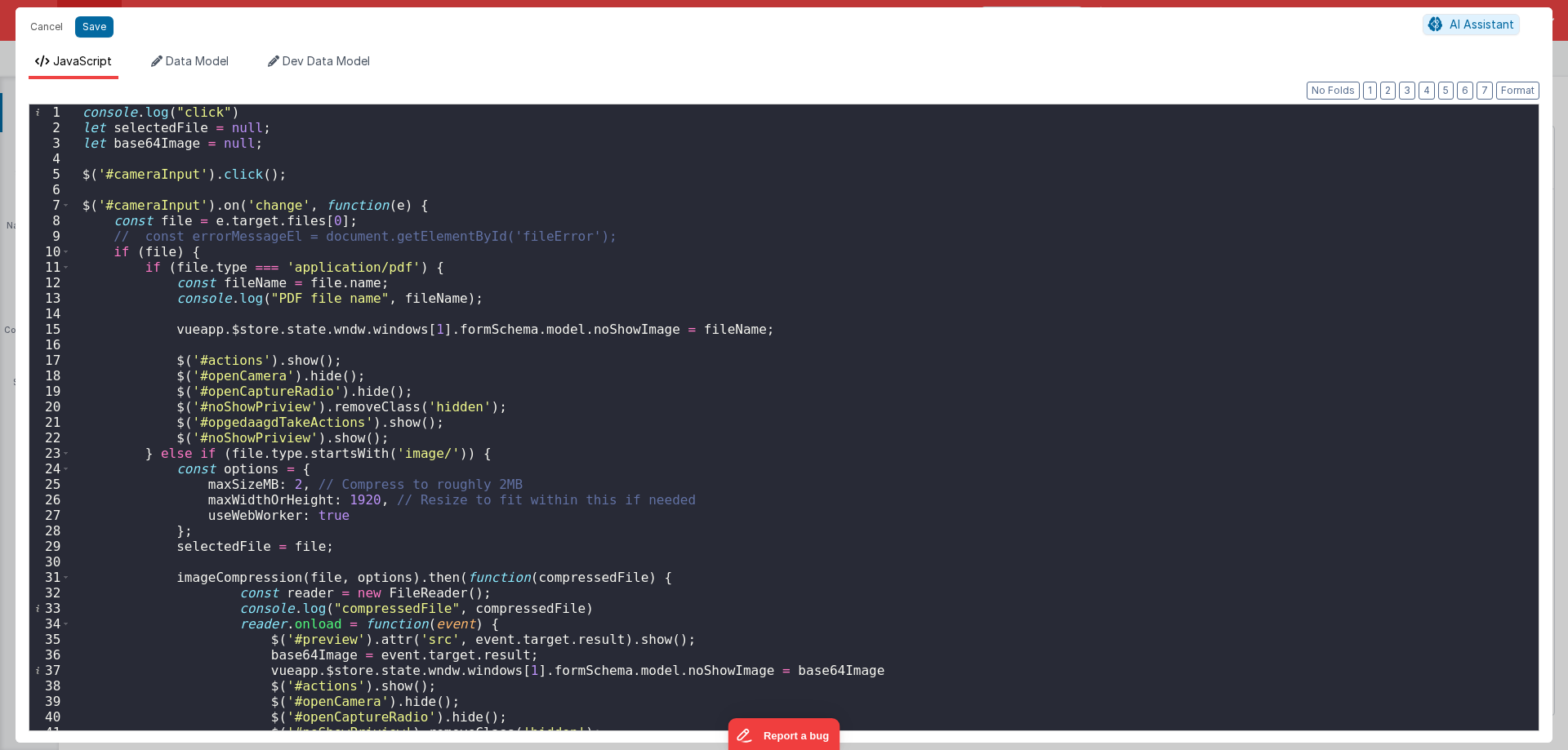
scroll to position [49, 0]
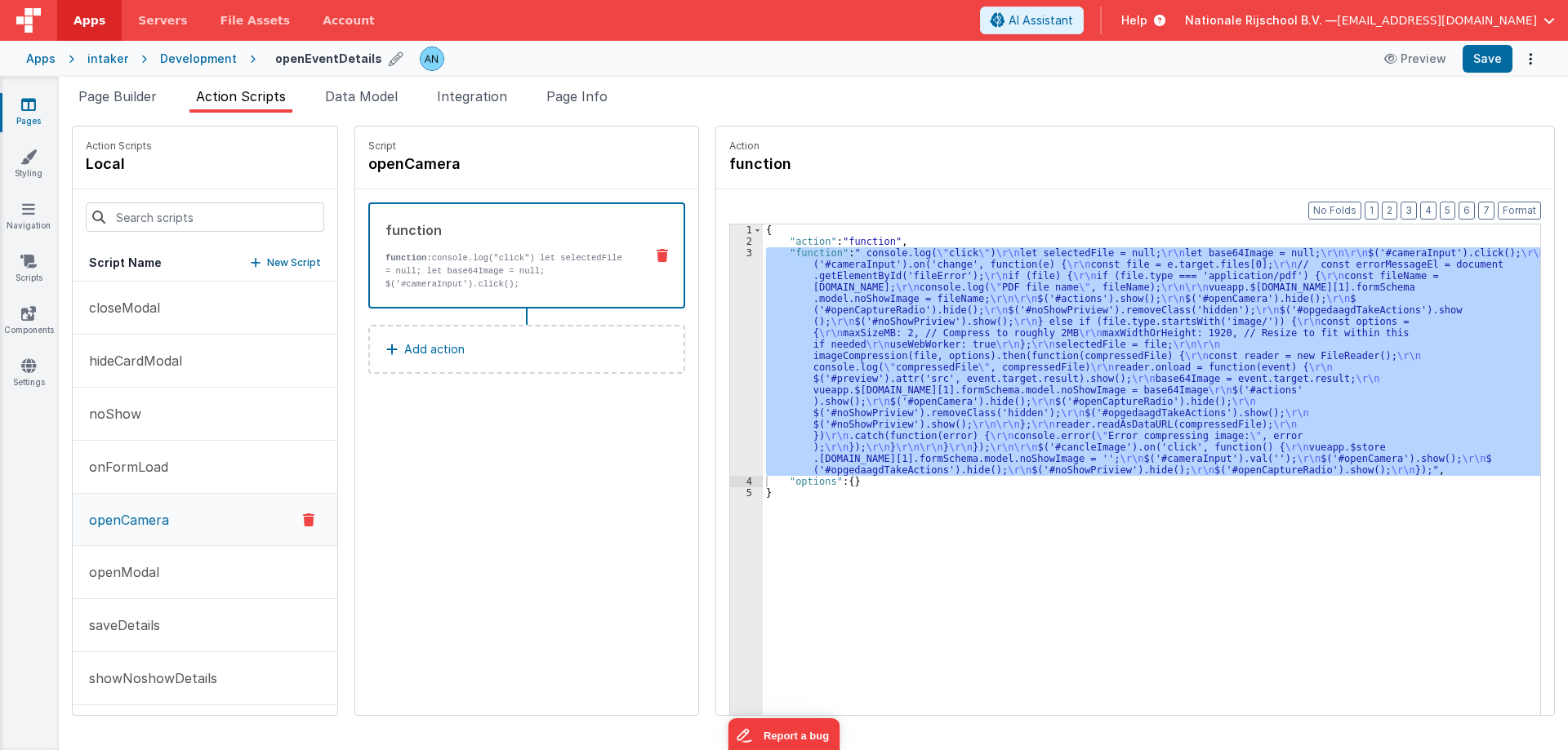
click at [292, 58] on h4 "openEventDetails" at bounding box center [328, 58] width 107 height 12
click at [292, 58] on input "openEventDetails" at bounding box center [377, 59] width 203 height 25
